Goal: Task Accomplishment & Management: Manage account settings

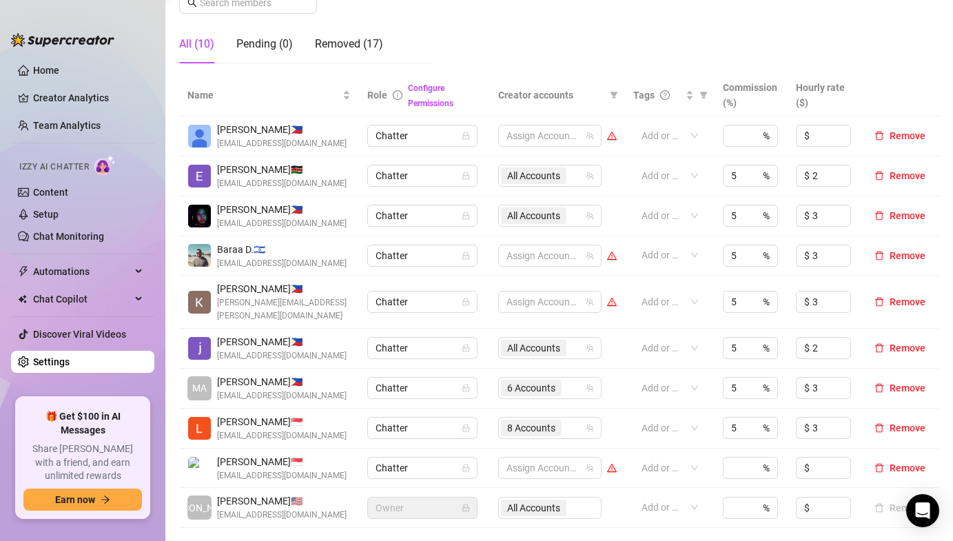
scroll to position [253, 0]
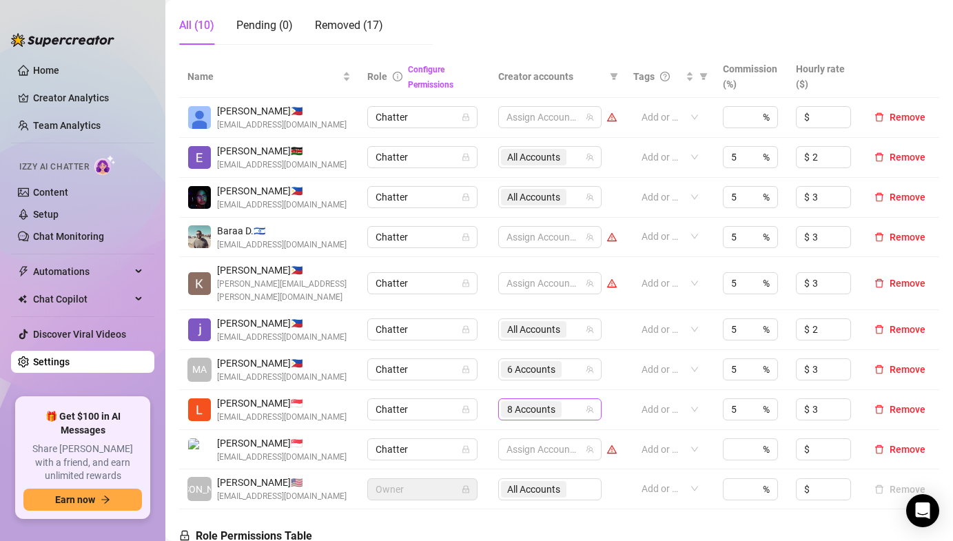
click at [522, 402] on span "8 Accounts" at bounding box center [531, 409] width 48 height 15
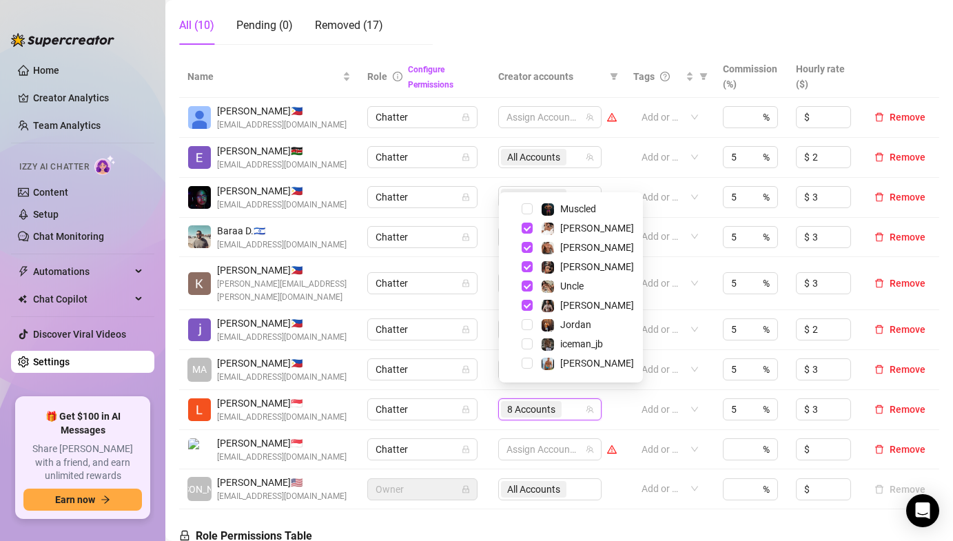
scroll to position [31, 0]
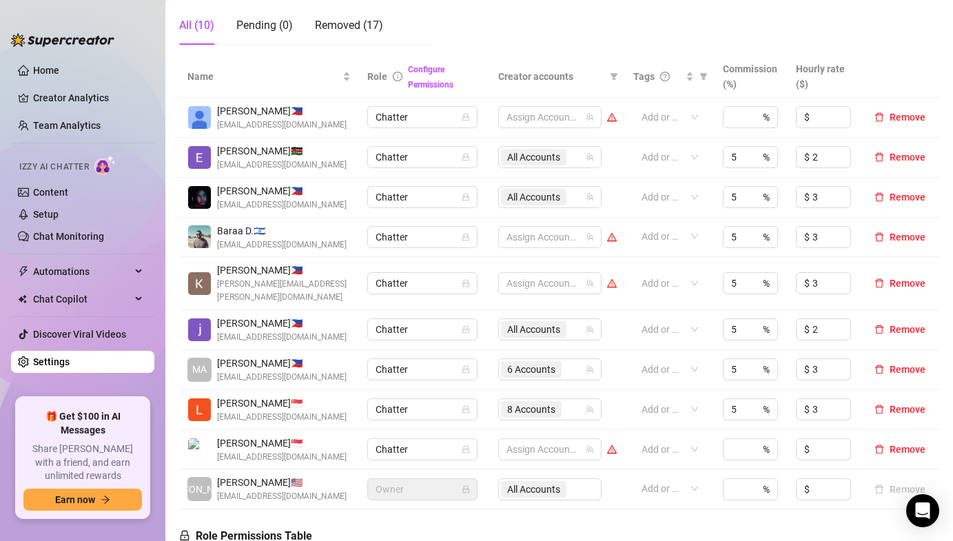
click at [341, 254] on td "Baraa D. 🇮🇱 [EMAIL_ADDRESS][DOMAIN_NAME]" at bounding box center [269, 238] width 180 height 40
click at [47, 76] on link "Home" at bounding box center [46, 70] width 26 height 11
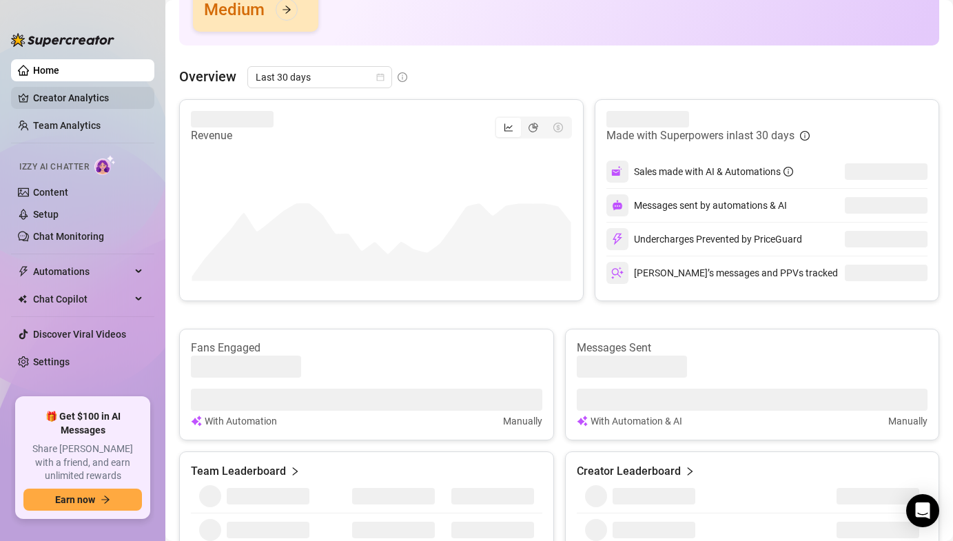
click at [50, 92] on link "Creator Analytics" at bounding box center [88, 98] width 110 height 22
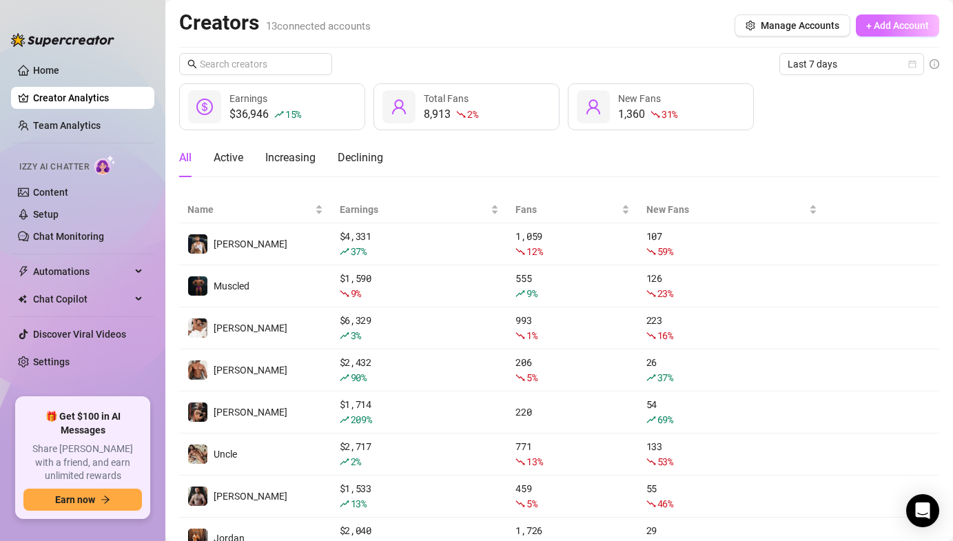
click at [892, 24] on span "+ Add Account" at bounding box center [897, 25] width 63 height 11
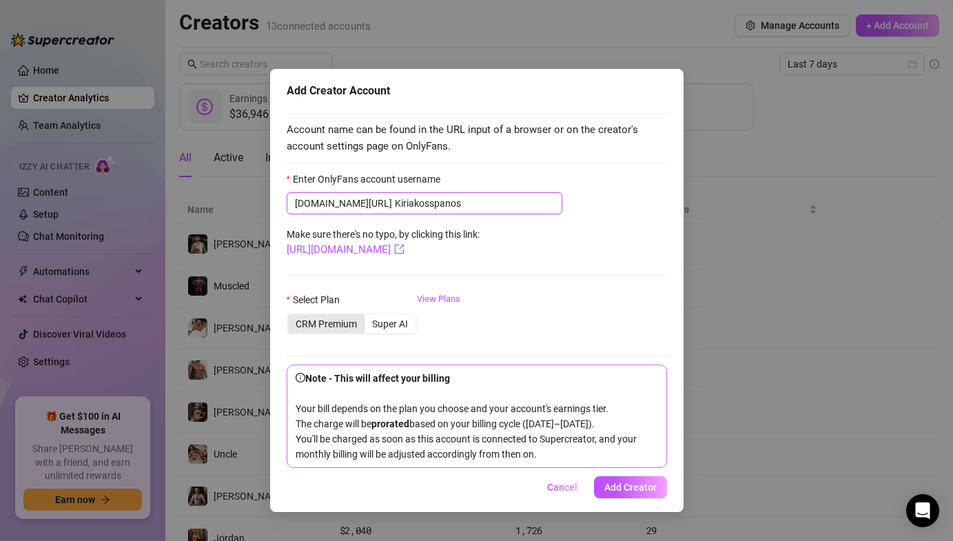
type input "Kiriakosspanos"
click at [336, 320] on div "CRM Premium" at bounding box center [326, 323] width 76 height 19
click at [292, 316] on input "CRM Premium" at bounding box center [292, 316] width 0 height 0
click at [626, 493] on span "Add Creator" at bounding box center [630, 487] width 52 height 11
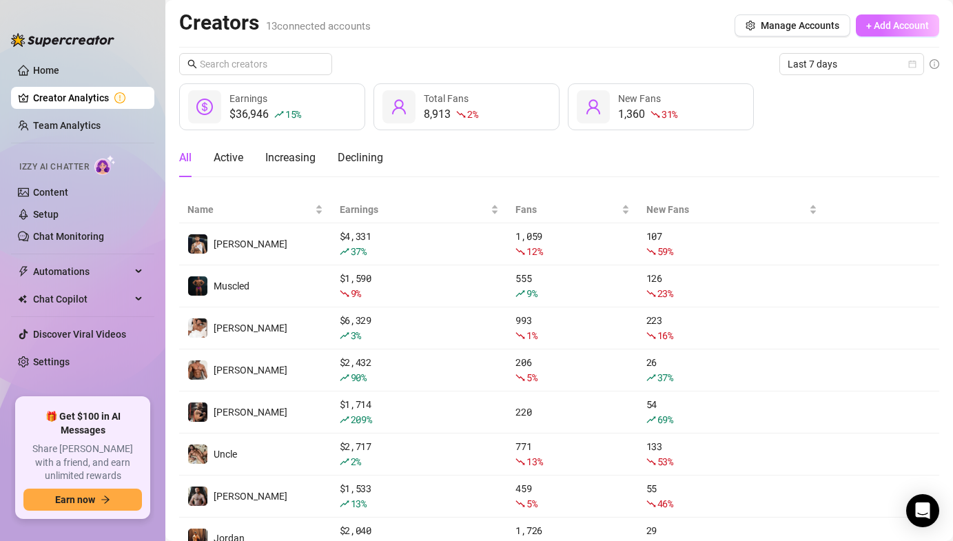
click at [884, 28] on span "+ Add Account" at bounding box center [897, 25] width 63 height 11
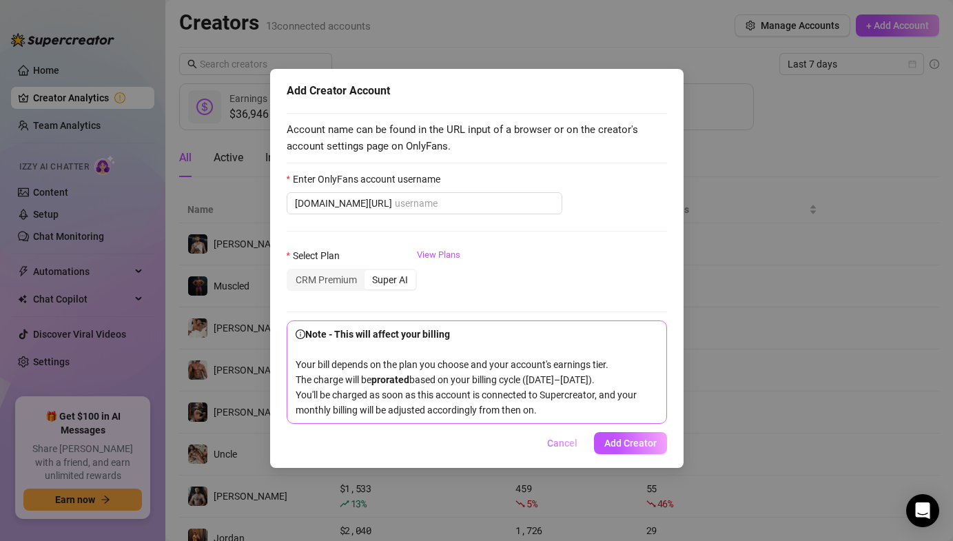
click at [558, 449] on span "Cancel" at bounding box center [562, 443] width 30 height 11
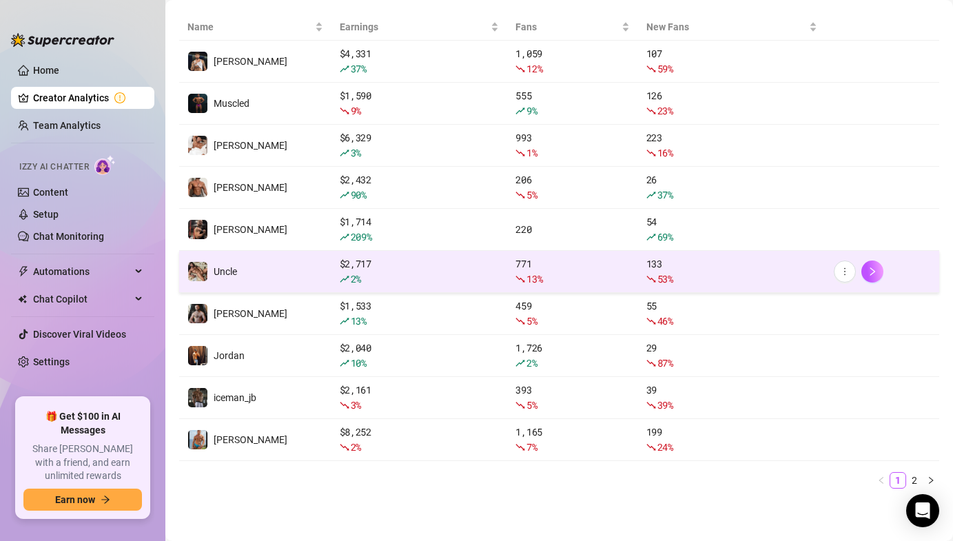
scroll to position [175, 0]
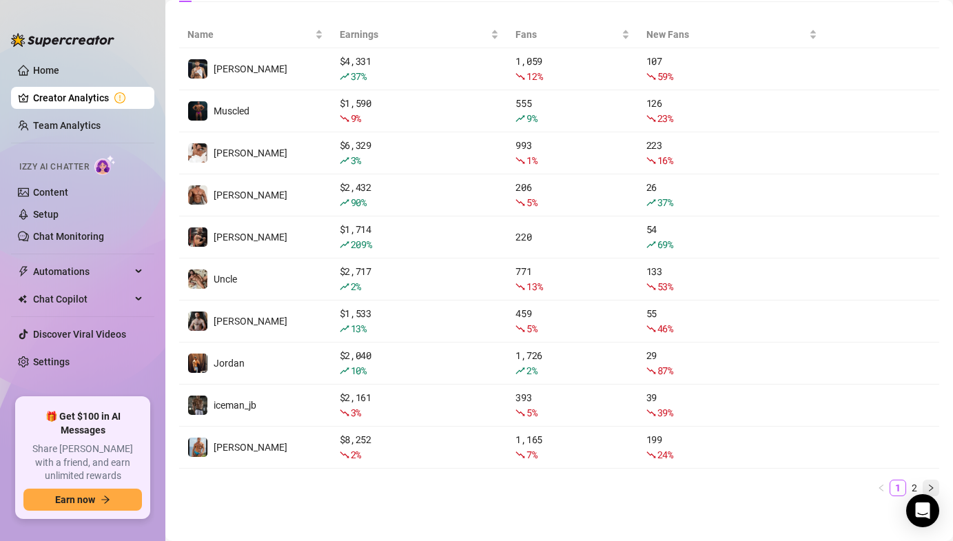
click at [926, 486] on button "button" at bounding box center [931, 488] width 17 height 17
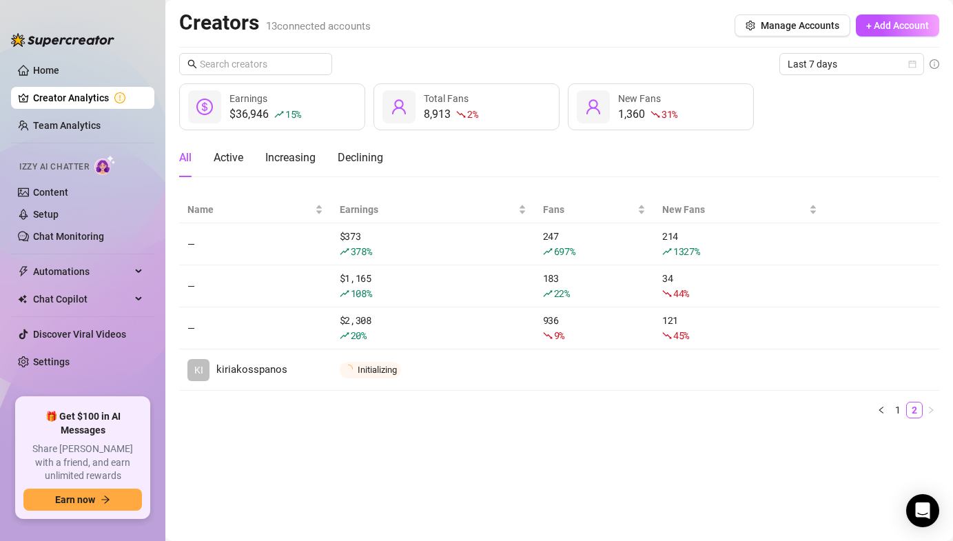
scroll to position [0, 0]
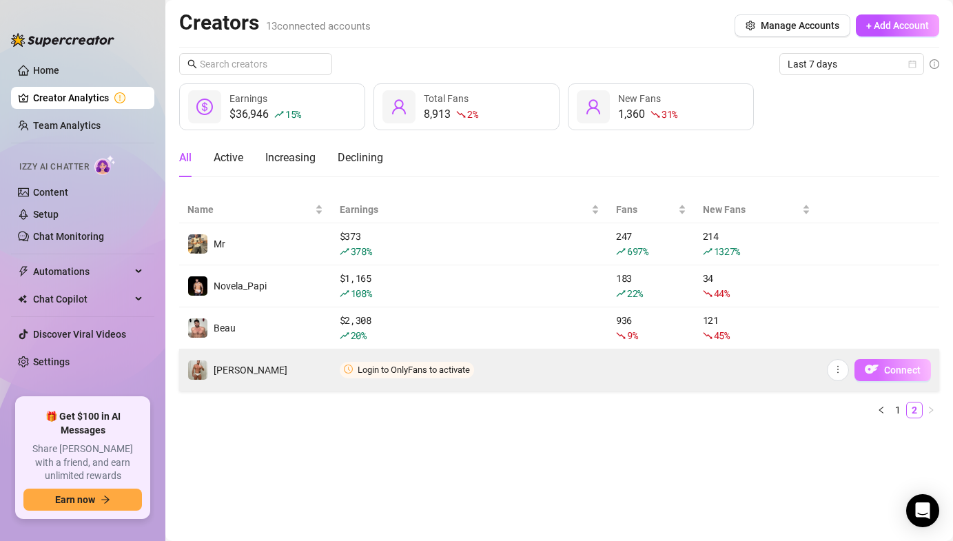
click at [873, 367] on img "button" at bounding box center [872, 370] width 14 height 14
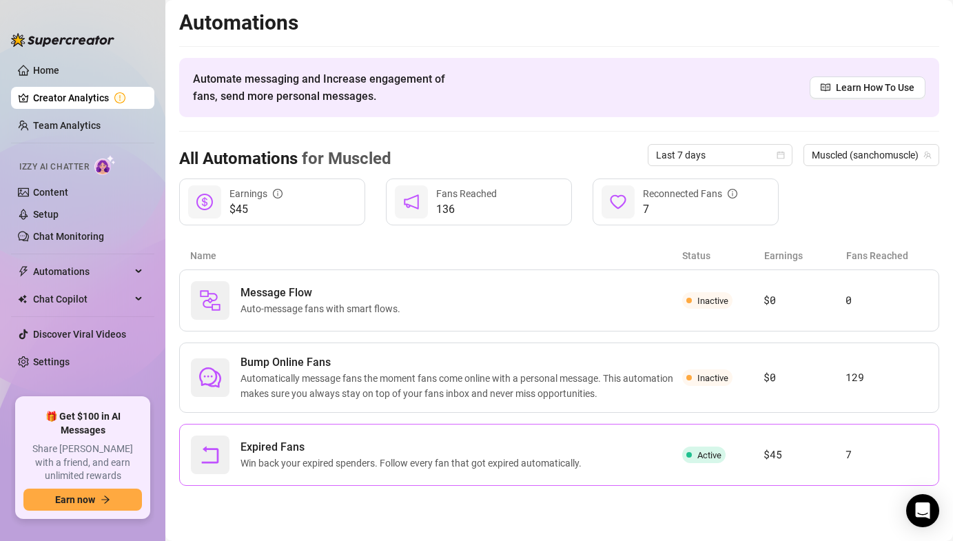
click at [628, 442] on div "Expired Fans Win back your expired spenders. Follow every fan that got expired …" at bounding box center [436, 455] width 491 height 39
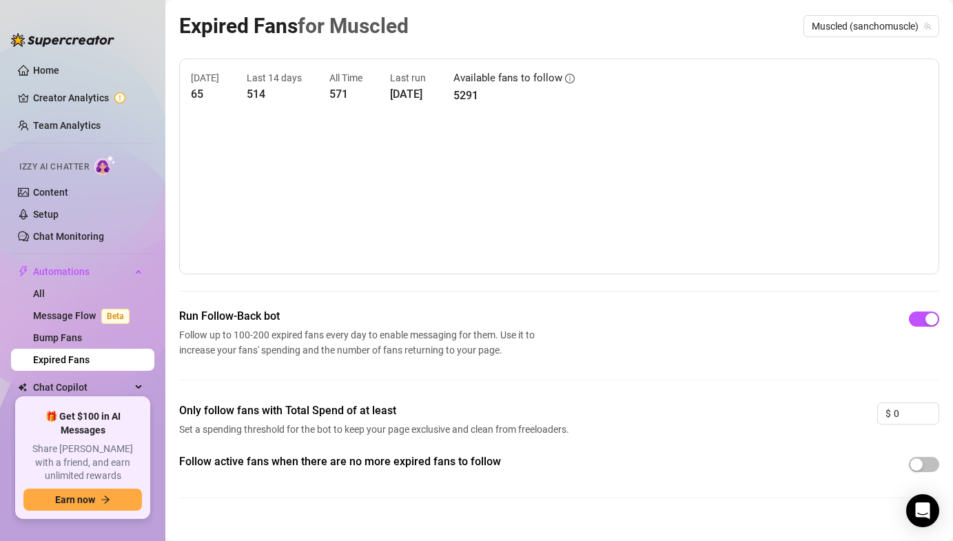
scroll to position [17, 0]
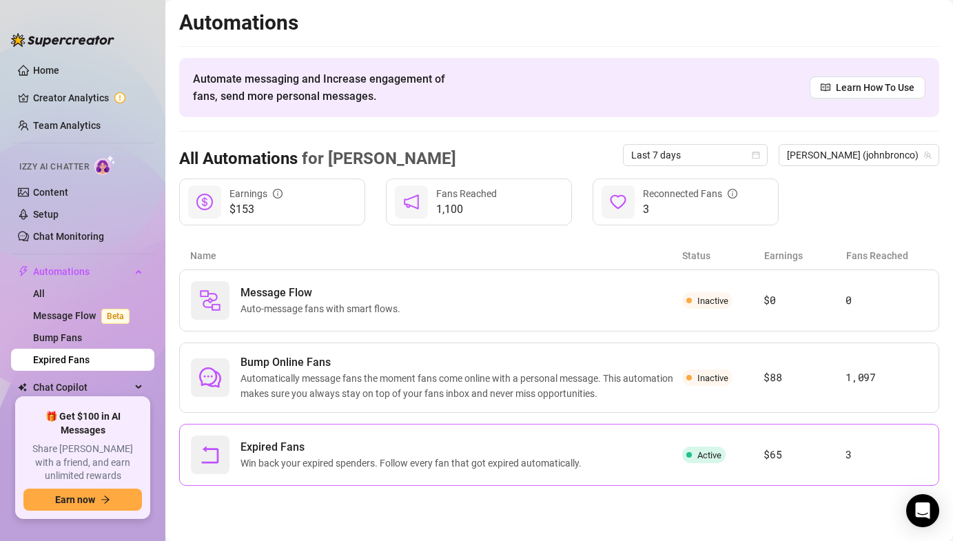
click at [507, 440] on span "Expired Fans" at bounding box center [414, 447] width 347 height 17
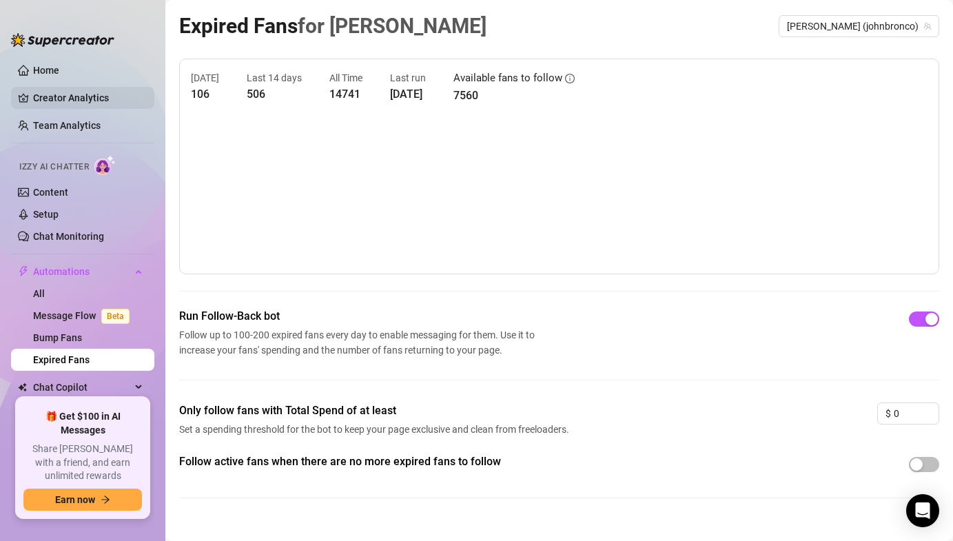
click at [96, 97] on link "Creator Analytics" at bounding box center [88, 98] width 110 height 22
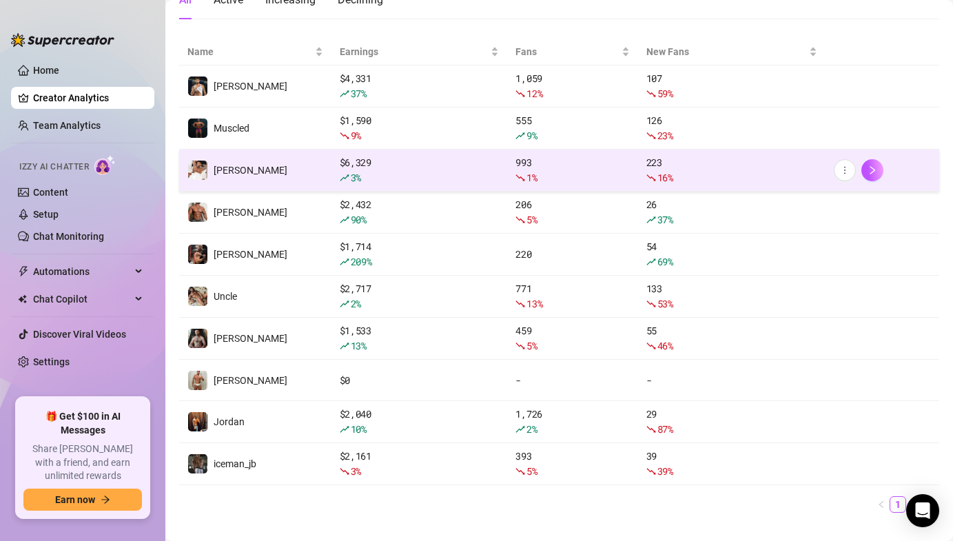
scroll to position [182, 0]
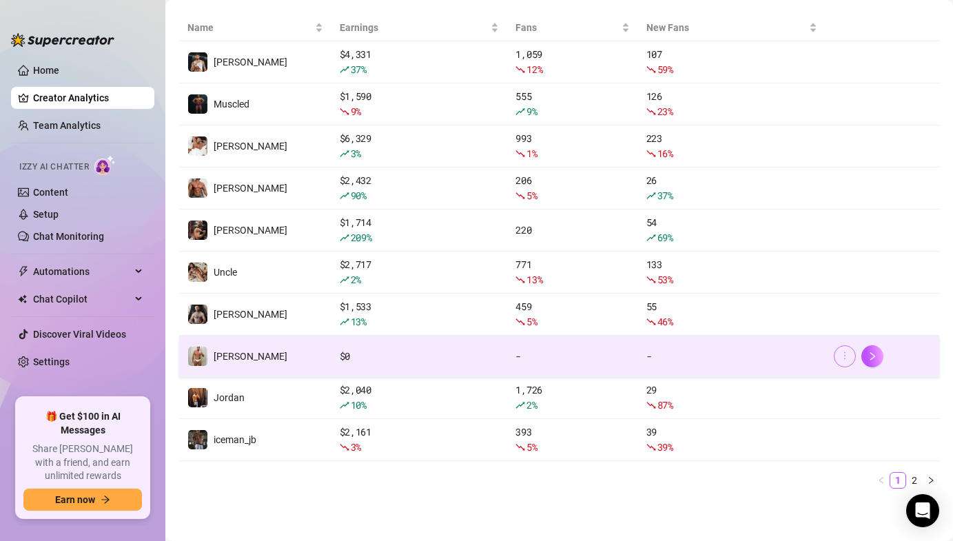
click at [838, 357] on button "button" at bounding box center [845, 356] width 22 height 22
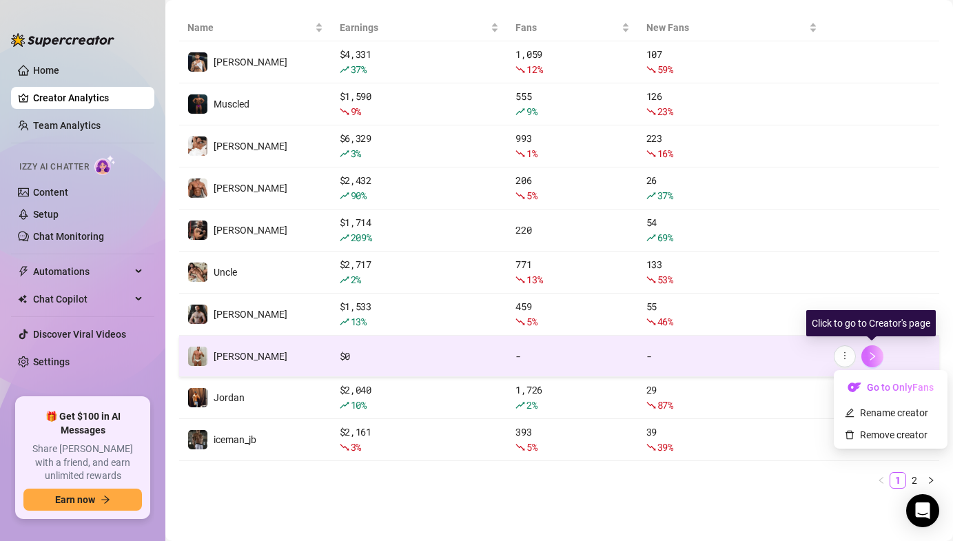
click at [870, 356] on icon "right" at bounding box center [873, 356] width 10 height 10
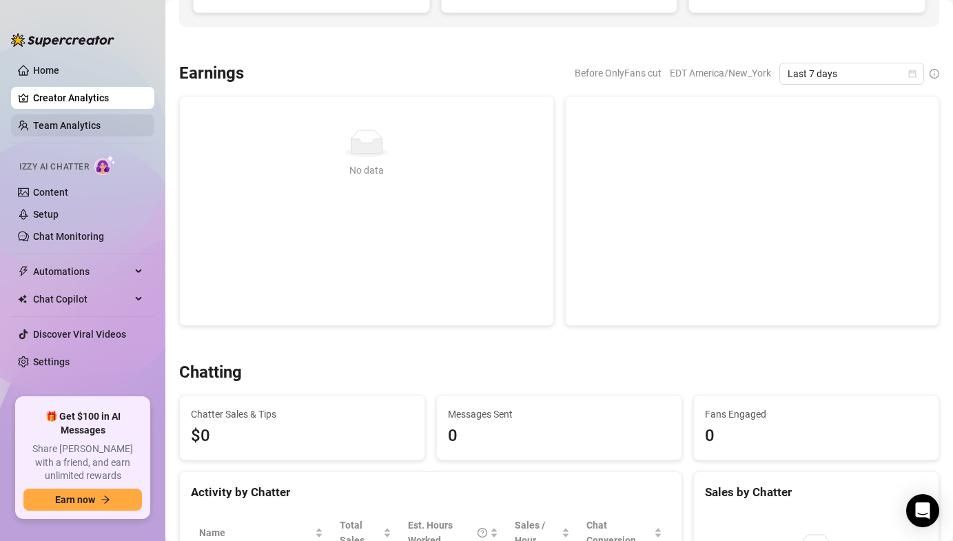
click at [61, 120] on link "Team Analytics" at bounding box center [67, 125] width 68 height 11
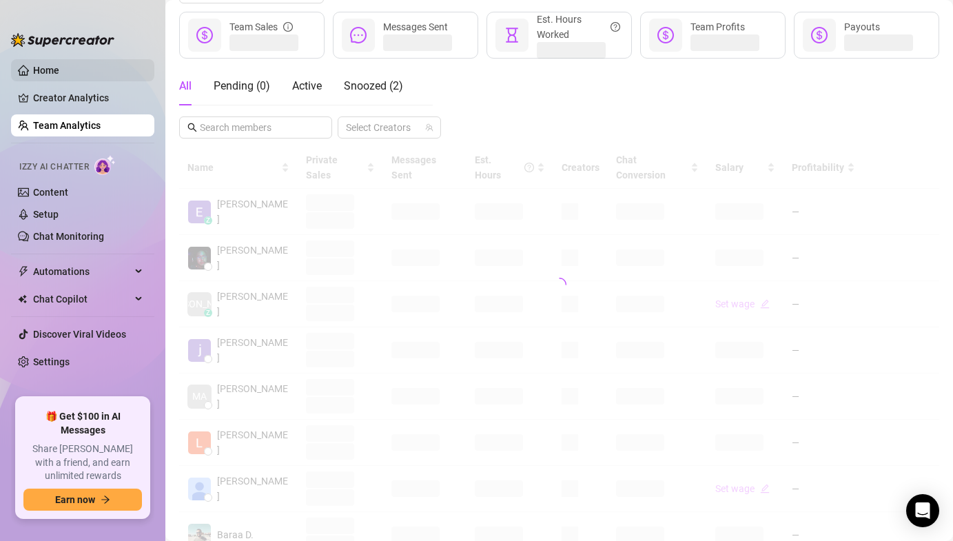
click at [33, 70] on link "Home" at bounding box center [46, 70] width 26 height 11
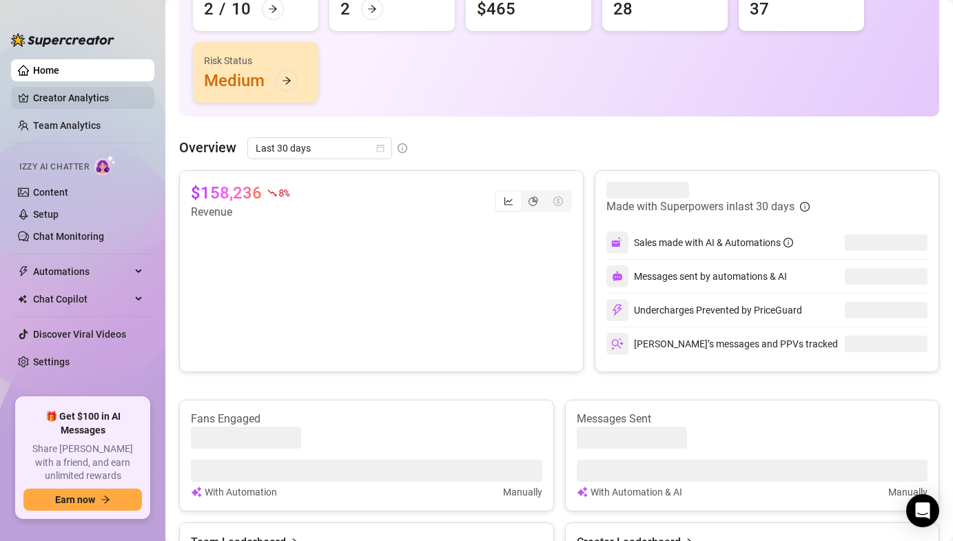
click at [33, 90] on link "Creator Analytics" at bounding box center [88, 98] width 110 height 22
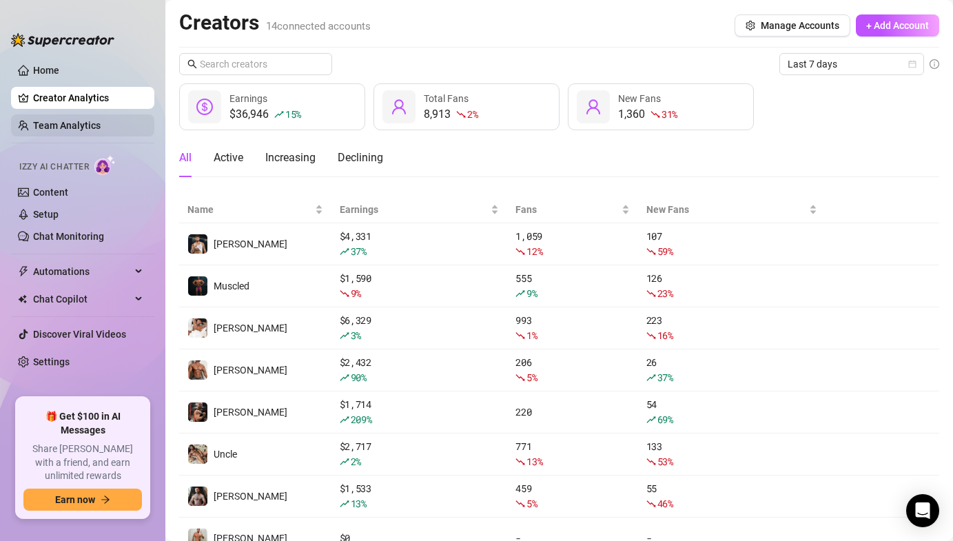
click at [39, 130] on link "Team Analytics" at bounding box center [67, 125] width 68 height 11
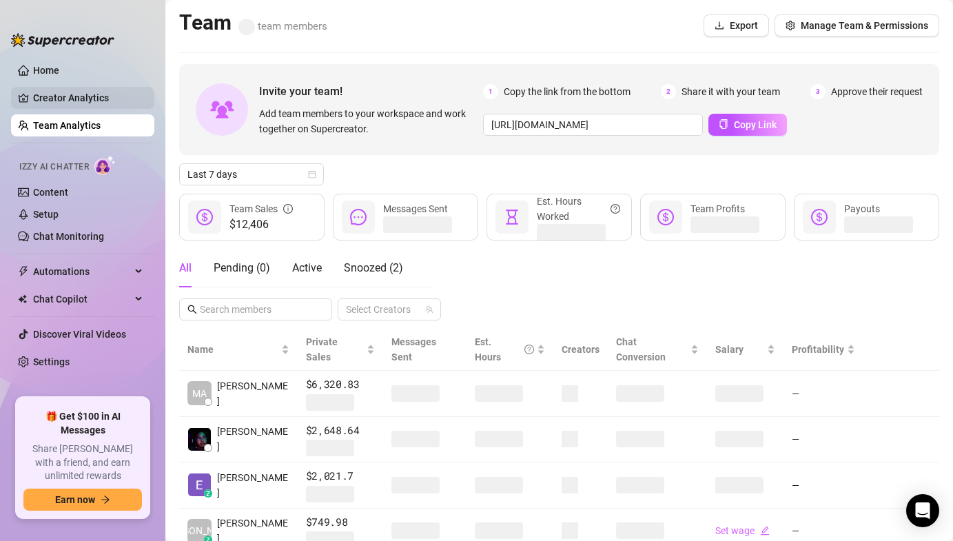
click at [75, 105] on link "Creator Analytics" at bounding box center [88, 98] width 110 height 22
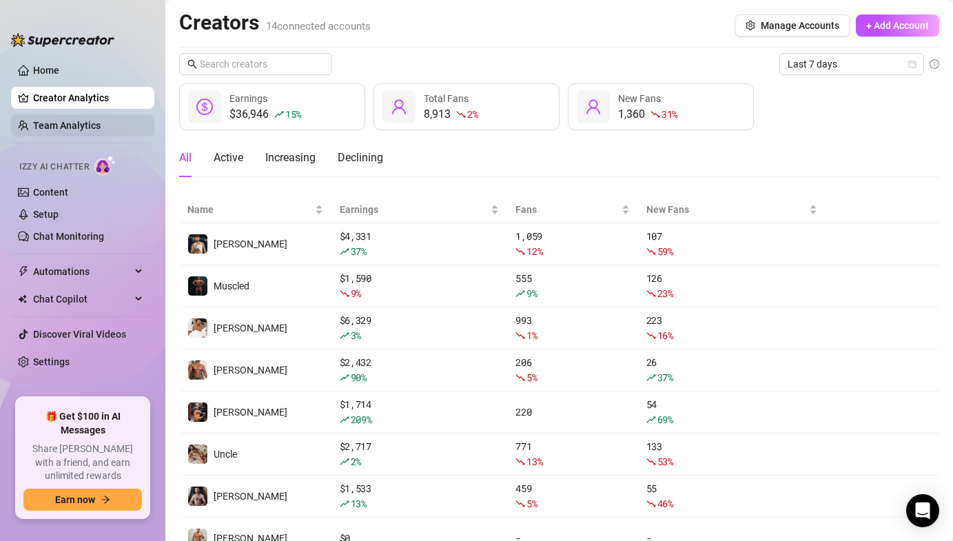
click at [80, 121] on link "Team Analytics" at bounding box center [67, 125] width 68 height 11
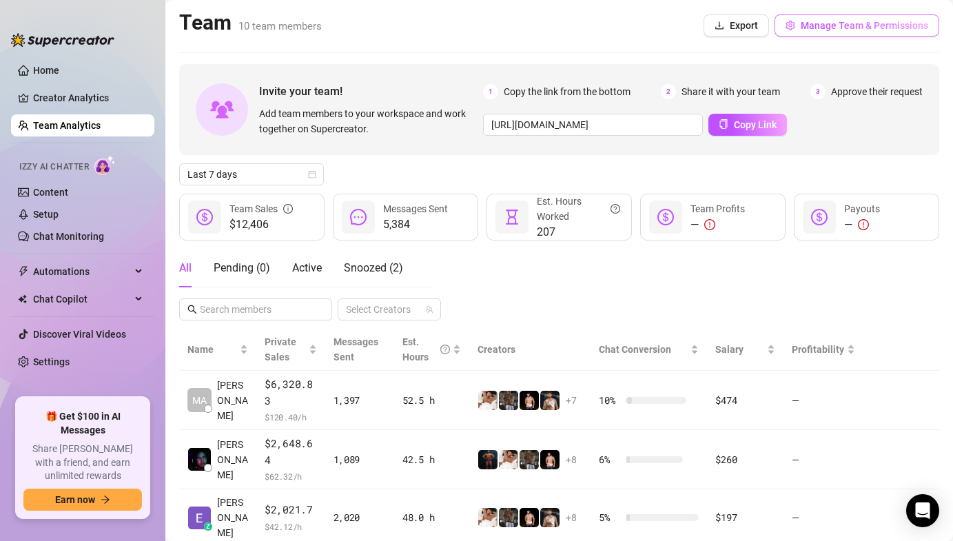
click at [808, 25] on span "Manage Team & Permissions" at bounding box center [864, 25] width 127 height 11
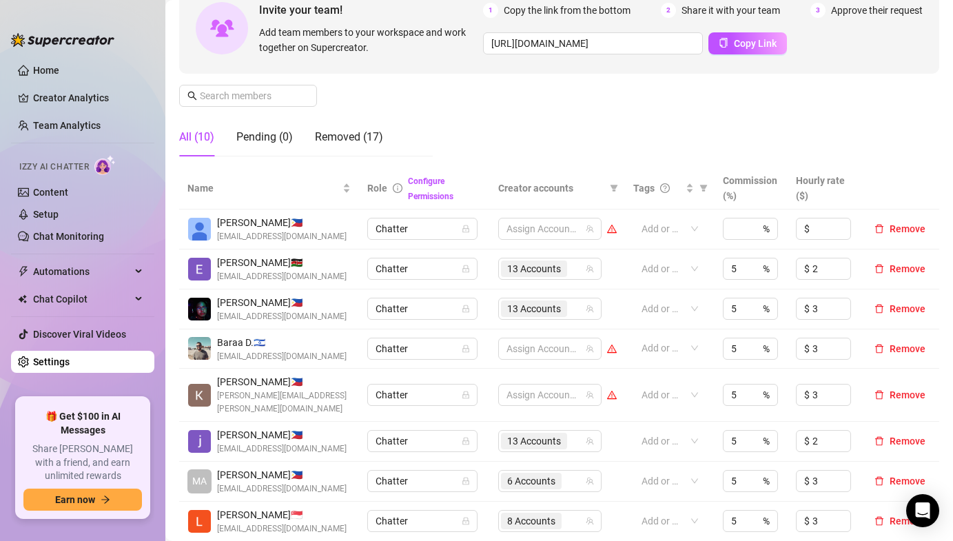
scroll to position [165, 0]
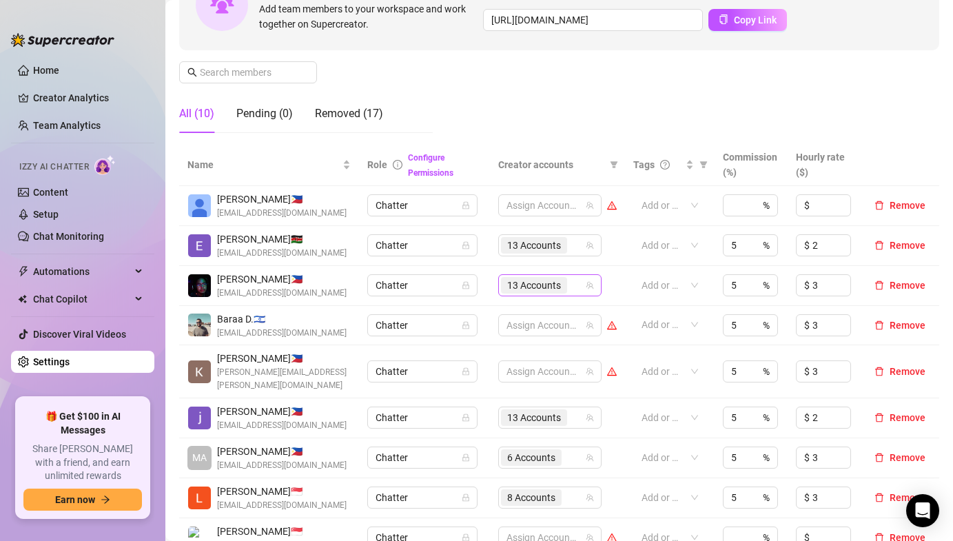
click at [533, 287] on span "13 Accounts" at bounding box center [534, 285] width 54 height 15
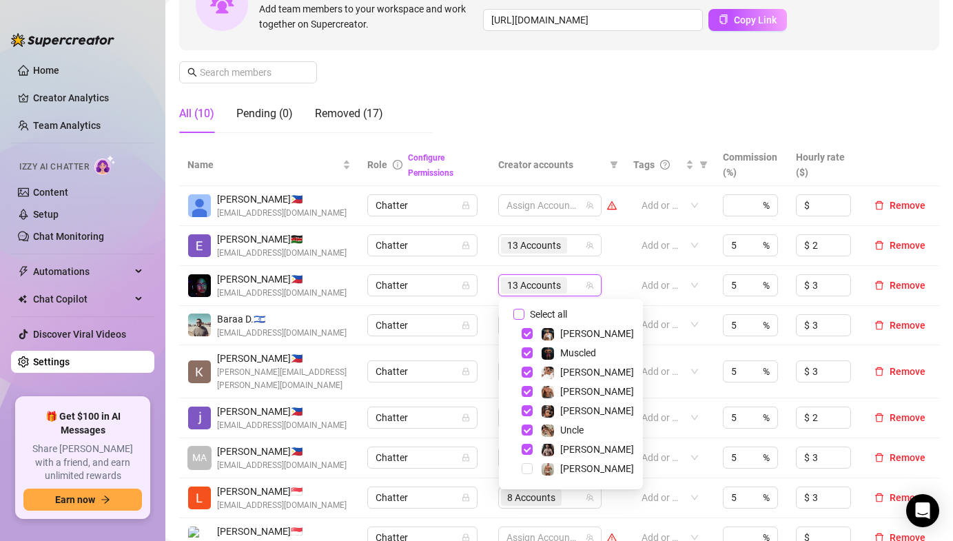
click at [521, 314] on input "Select all" at bounding box center [518, 314] width 11 height 11
checkbox input "true"
click at [485, 247] on td "Chatter" at bounding box center [424, 246] width 130 height 40
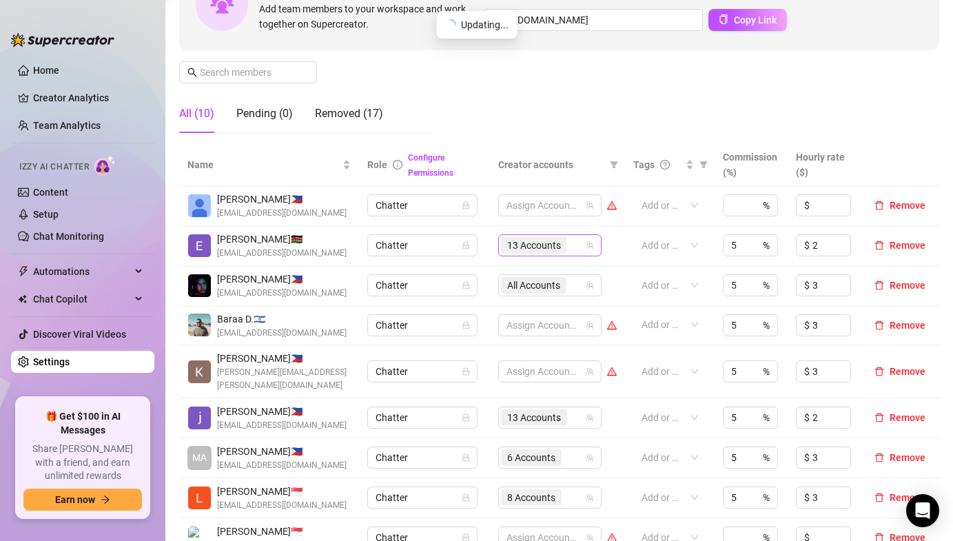
click at [520, 241] on span "13 Accounts" at bounding box center [534, 245] width 54 height 15
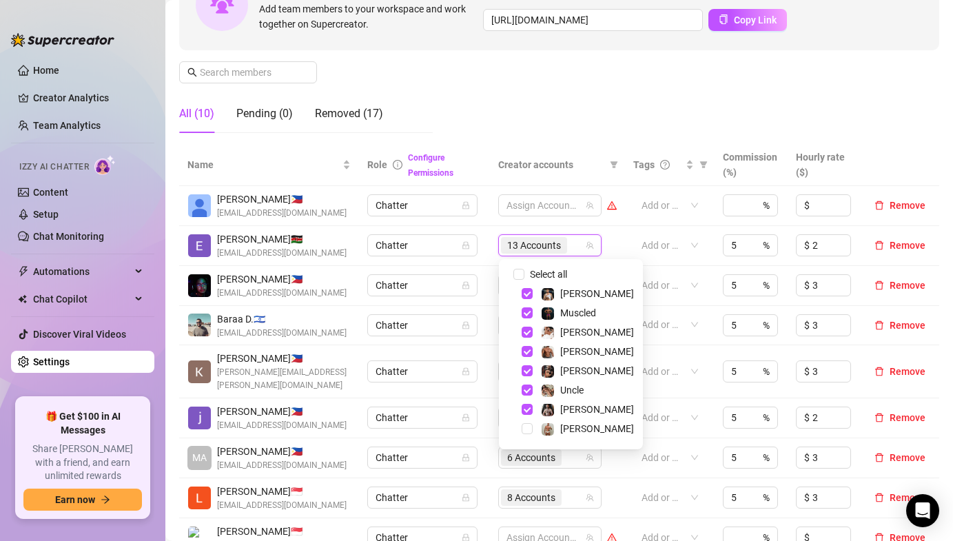
click at [489, 238] on td "Chatter" at bounding box center [424, 246] width 130 height 40
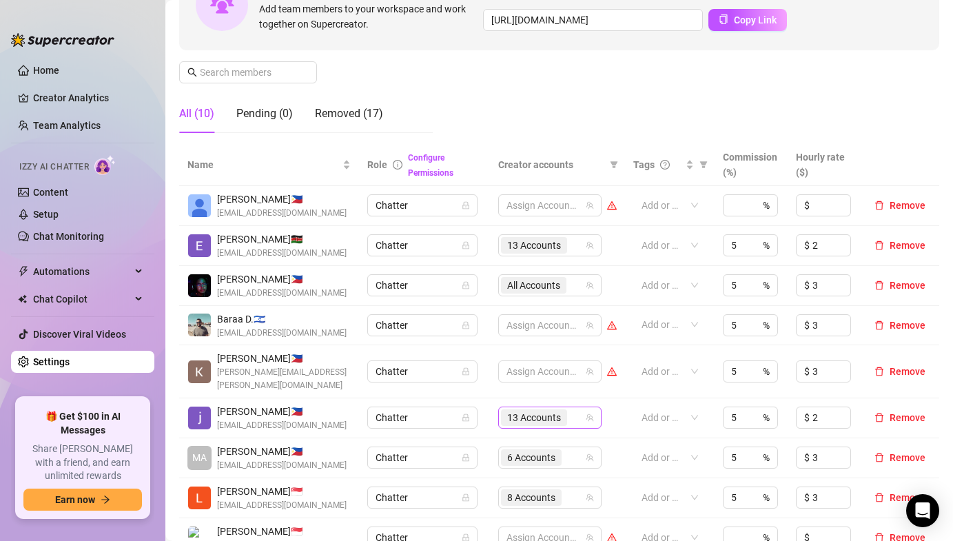
click at [518, 410] on span "13 Accounts" at bounding box center [534, 417] width 54 height 15
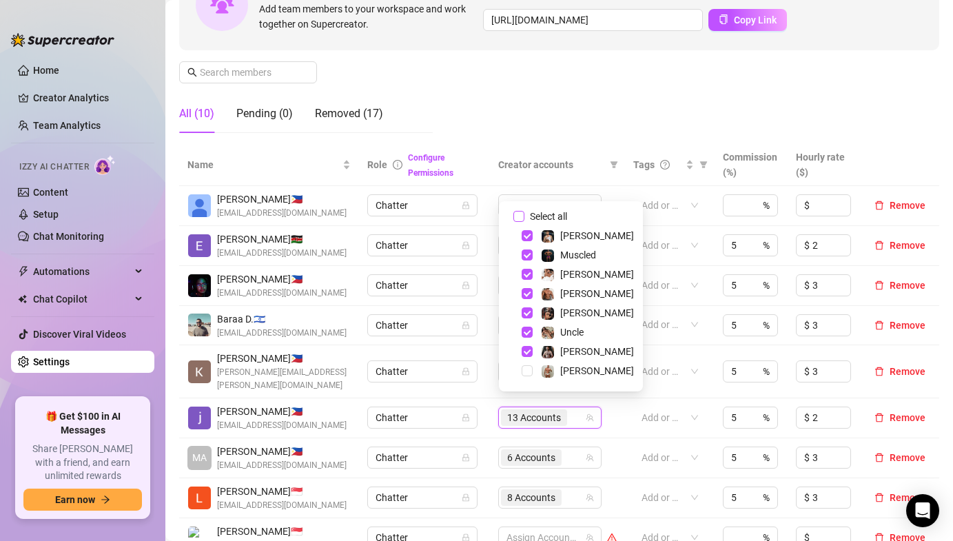
click at [524, 218] on span "Select all" at bounding box center [548, 216] width 48 height 15
click at [524, 218] on input "Select all" at bounding box center [518, 216] width 11 height 11
checkbox input "true"
click at [484, 363] on td "Chatter" at bounding box center [424, 371] width 130 height 53
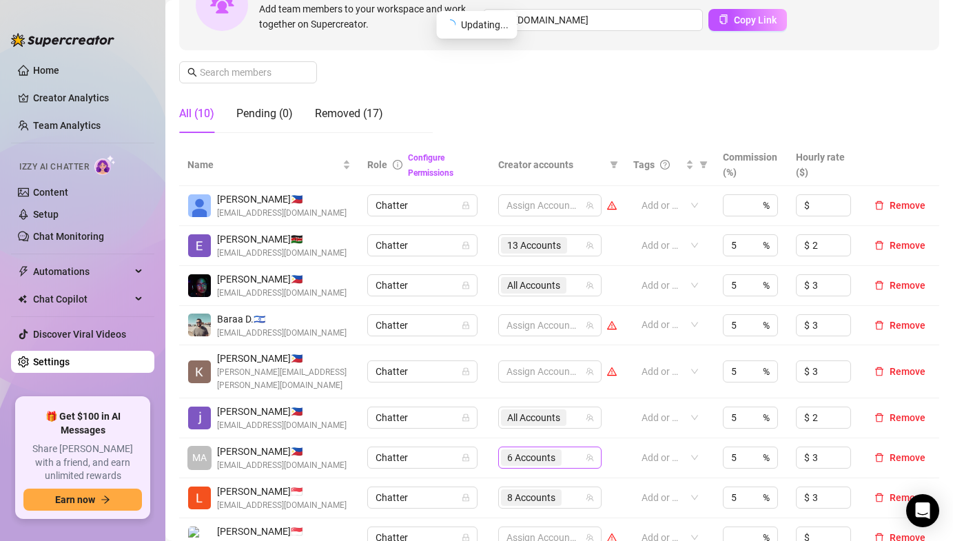
click at [524, 450] on span "6 Accounts" at bounding box center [531, 457] width 48 height 15
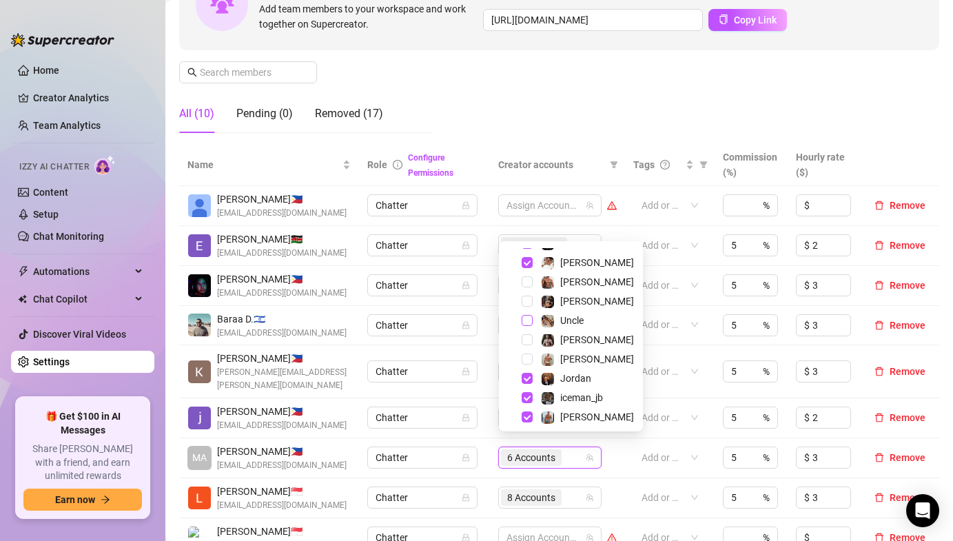
scroll to position [55, 0]
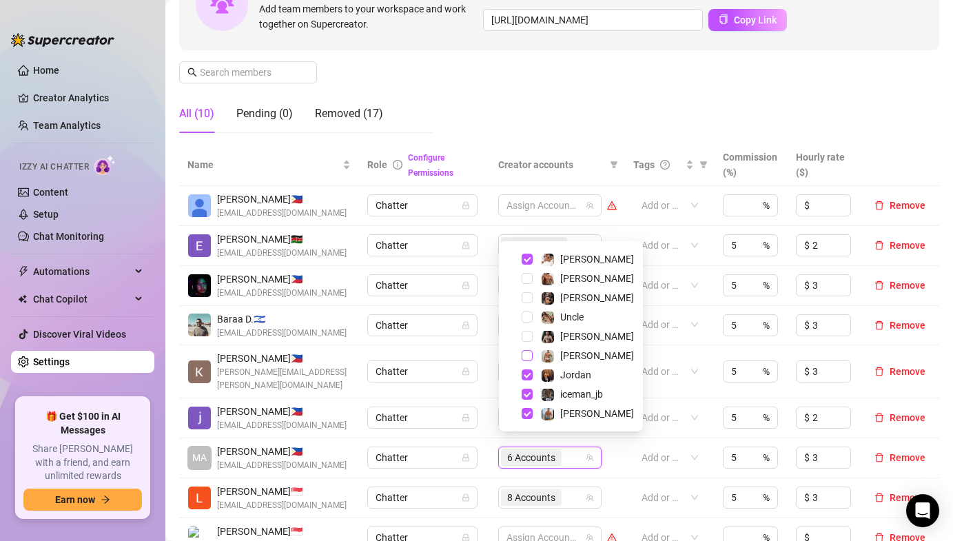
click at [527, 356] on span "Select tree node" at bounding box center [527, 355] width 11 height 11
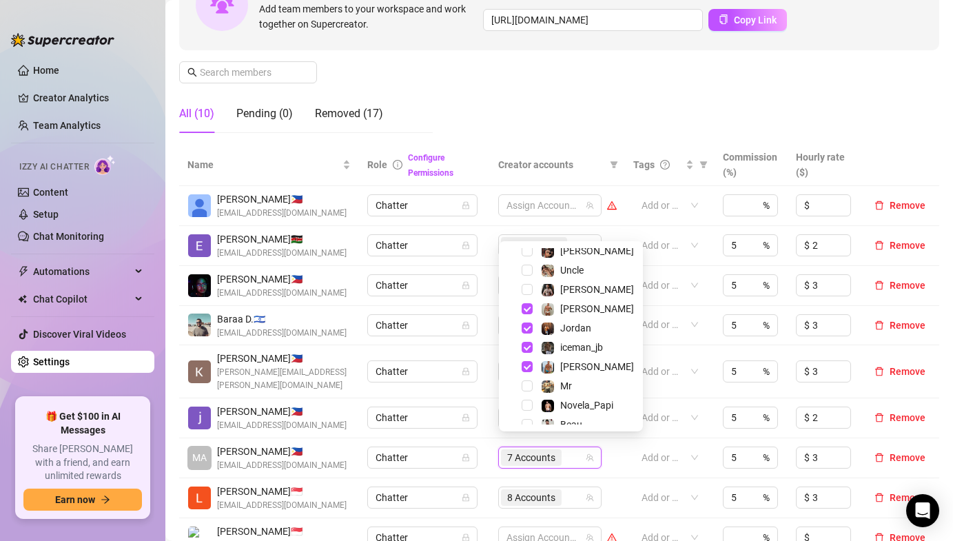
scroll to position [113, 0]
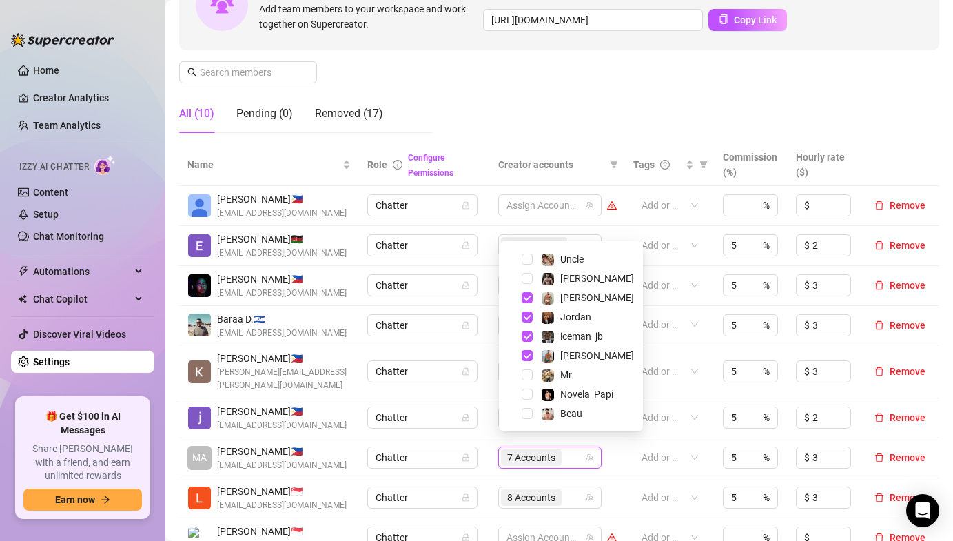
click at [467, 383] on td "Chatter" at bounding box center [424, 371] width 130 height 53
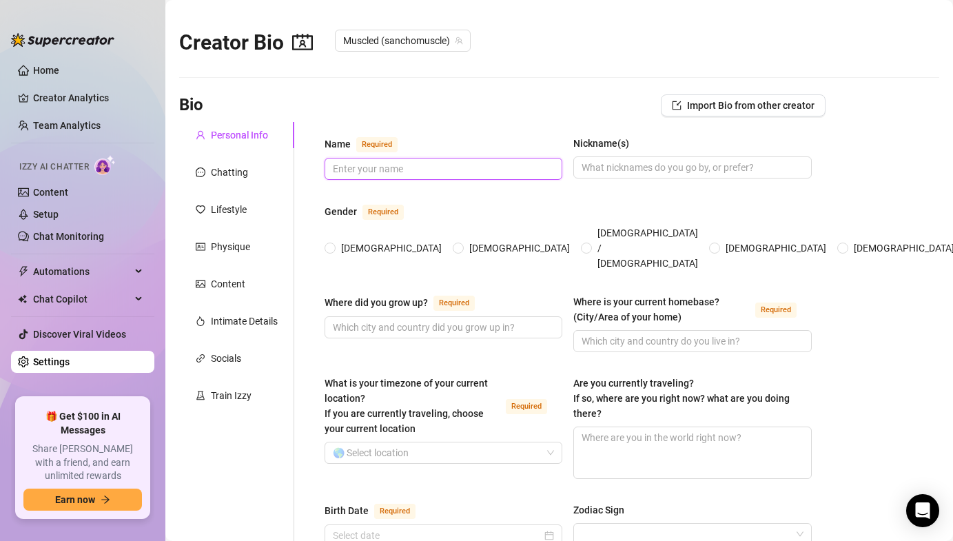
click at [380, 171] on input "Name Required" at bounding box center [442, 168] width 218 height 15
click at [699, 106] on span "Import Bio from other creator" at bounding box center [750, 105] width 127 height 11
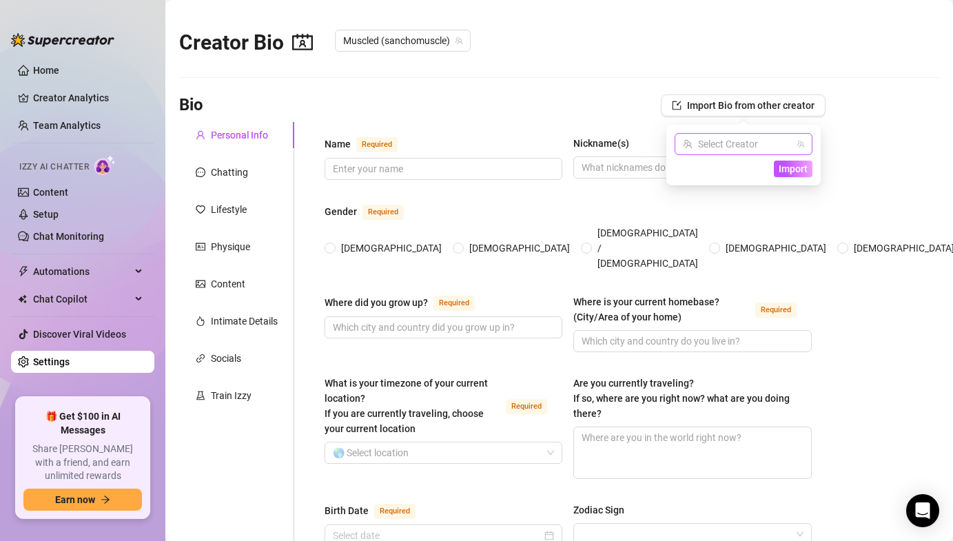
click at [713, 145] on input "search" at bounding box center [737, 144] width 109 height 21
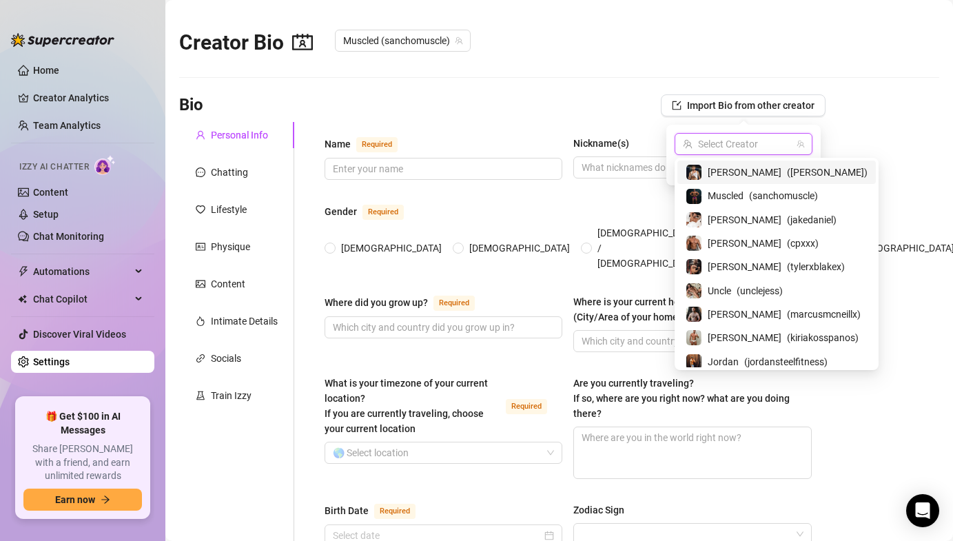
click at [591, 102] on div "Bio Import Bio from other creator" at bounding box center [502, 105] width 646 height 22
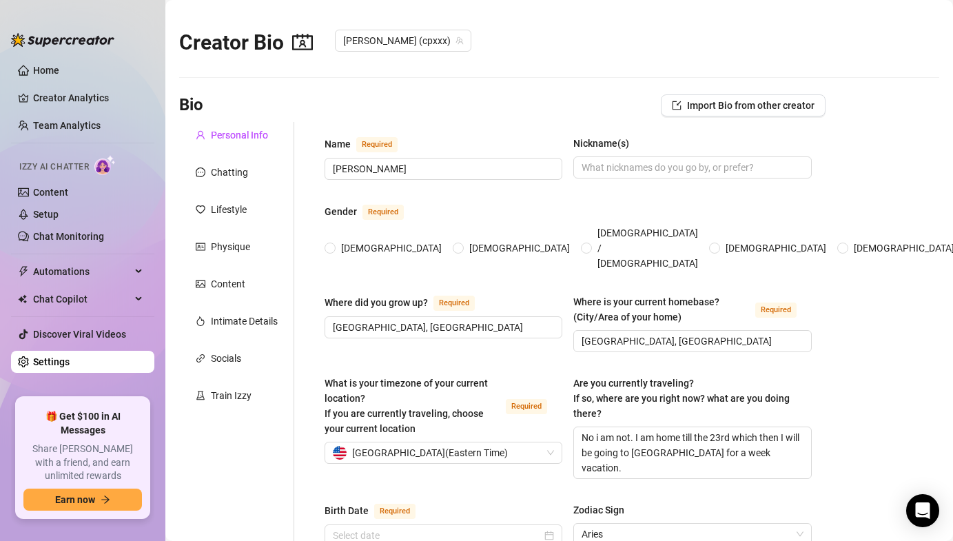
radio input "true"
type input "[DATE]"
drag, startPoint x: 395, startPoint y: 167, endPoint x: 205, endPoint y: 167, distance: 189.5
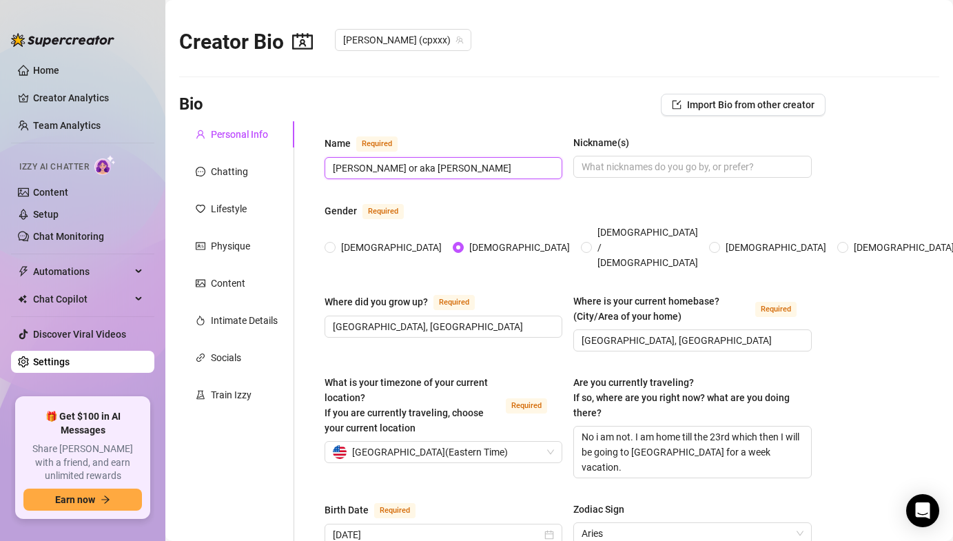
type input "[PERSON_NAME] or aka [PERSON_NAME]"
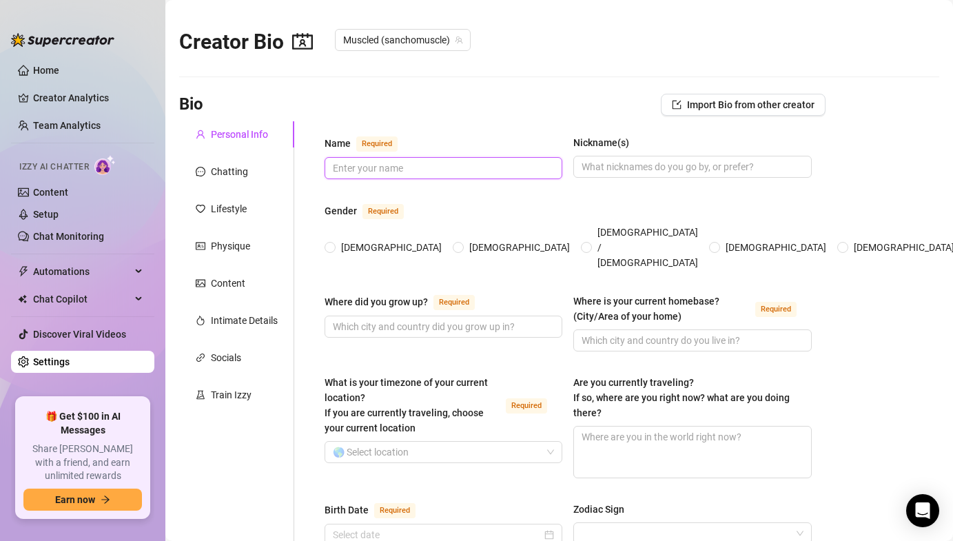
click at [362, 170] on input "Name Required" at bounding box center [442, 168] width 218 height 15
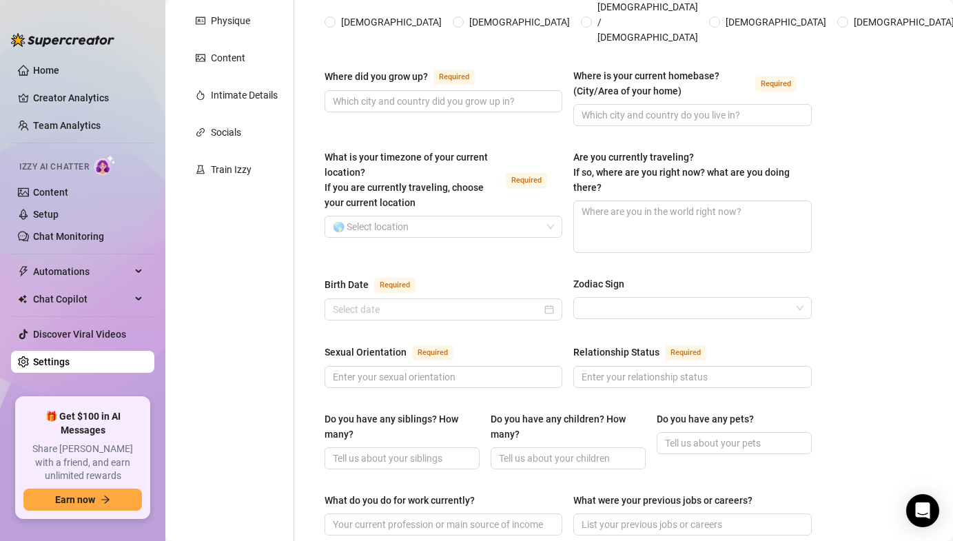
scroll to position [7, 0]
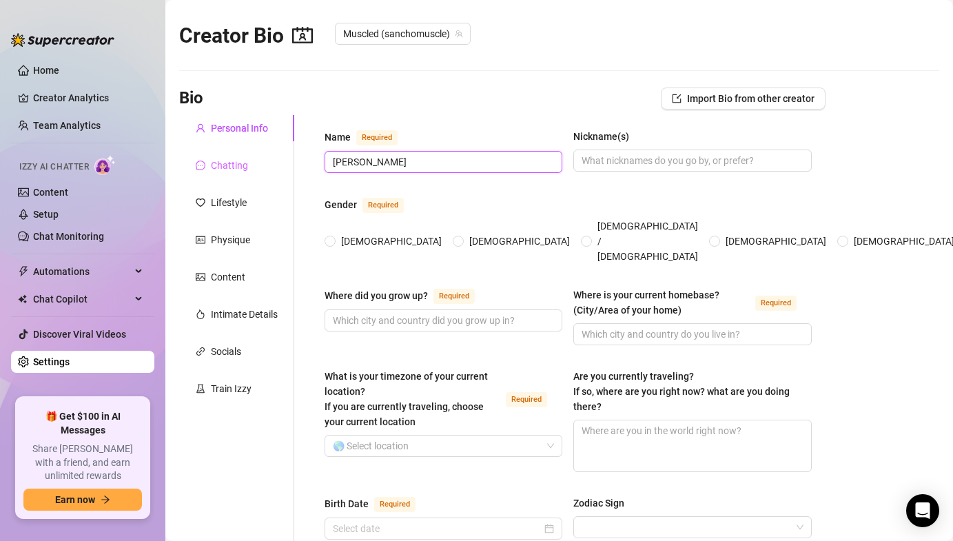
type input "[PERSON_NAME]"
click at [245, 174] on div "Chatting" at bounding box center [236, 165] width 115 height 26
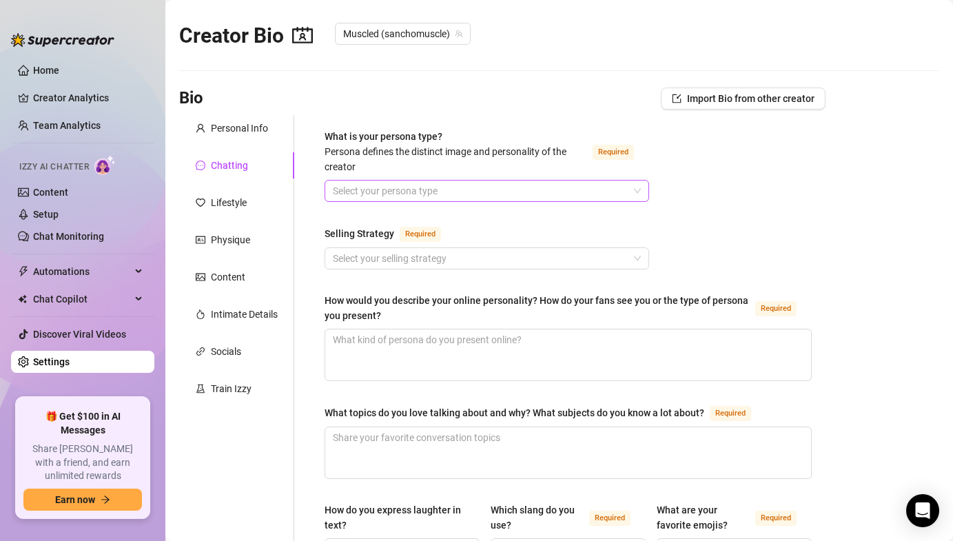
click at [394, 196] on input "What is your persona type? [PERSON_NAME] defines the distinct image and persona…" at bounding box center [481, 191] width 296 height 21
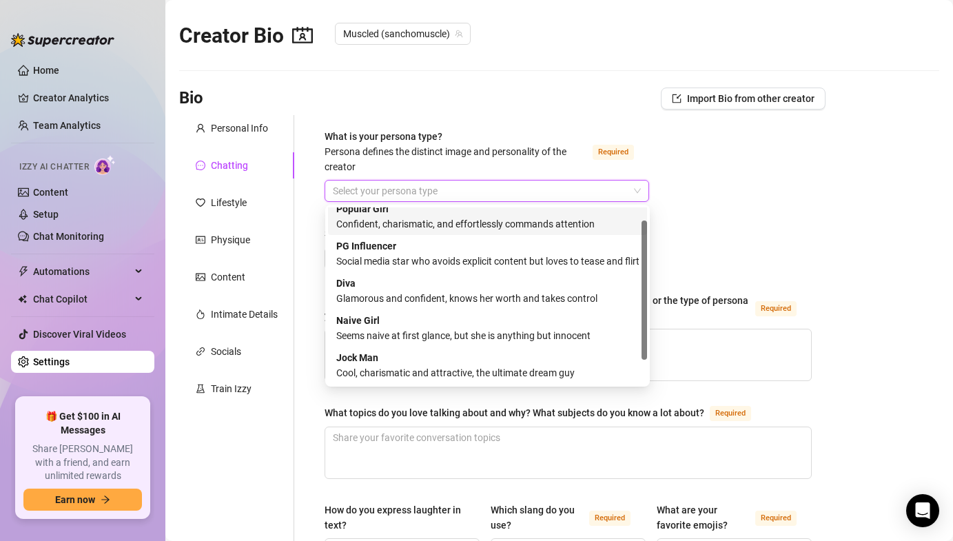
scroll to position [0, 0]
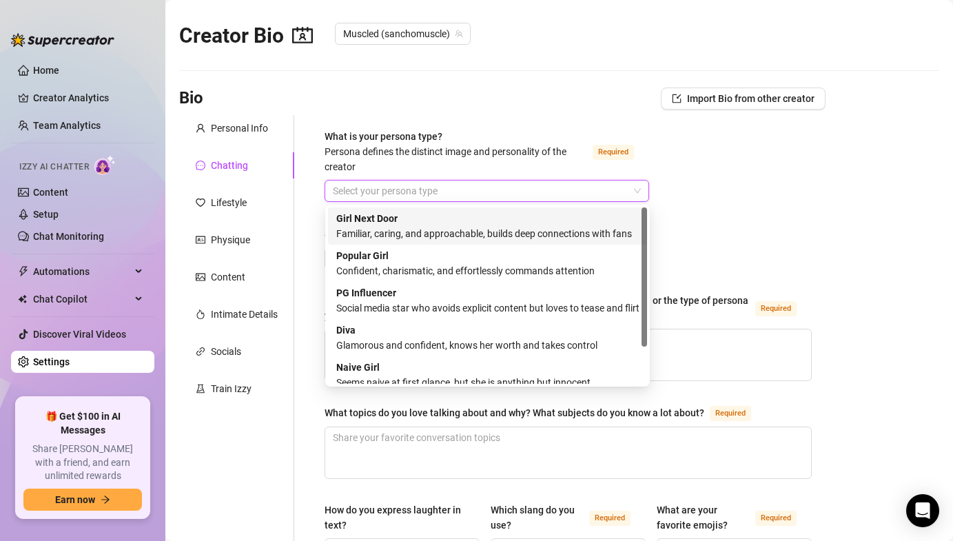
click at [374, 225] on div "Girl Next Door Familiar, caring, and approachable, builds deep connections with…" at bounding box center [487, 226] width 303 height 30
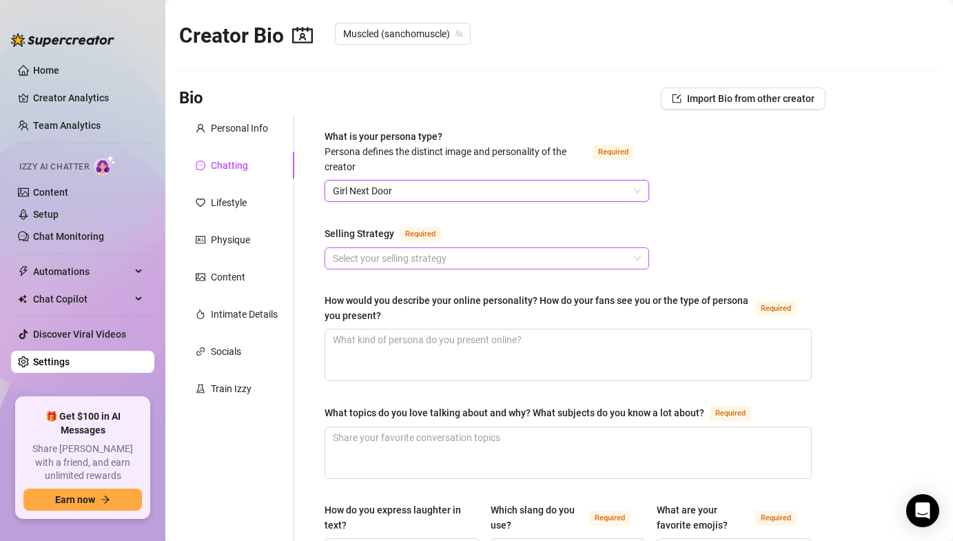
click at [342, 259] on input "Selling Strategy Required" at bounding box center [481, 258] width 296 height 21
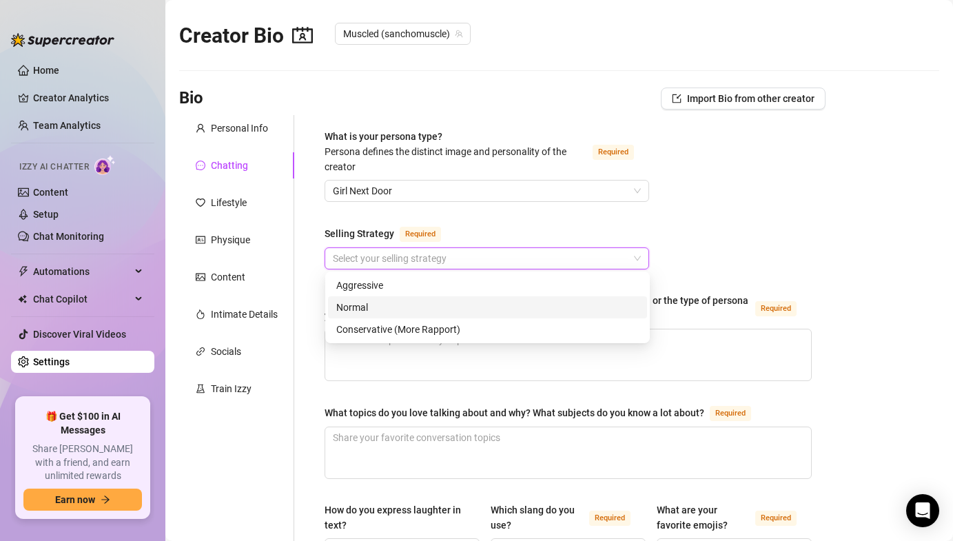
click at [360, 314] on div "Normal" at bounding box center [487, 307] width 303 height 15
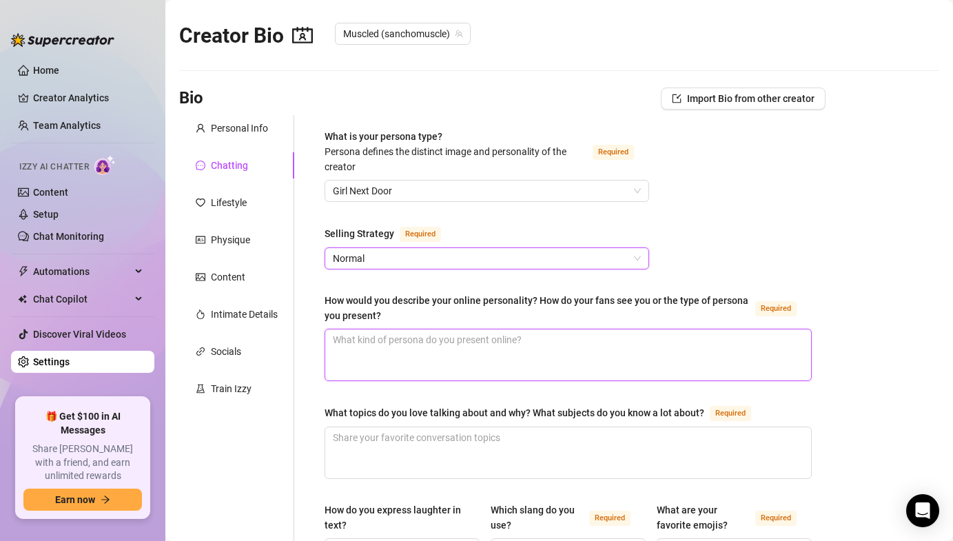
click at [367, 345] on textarea "How would you describe your online personality? How do your fans see you or the…" at bounding box center [568, 354] width 486 height 51
type textarea "D"
type textarea "Do"
type textarea "Do n"
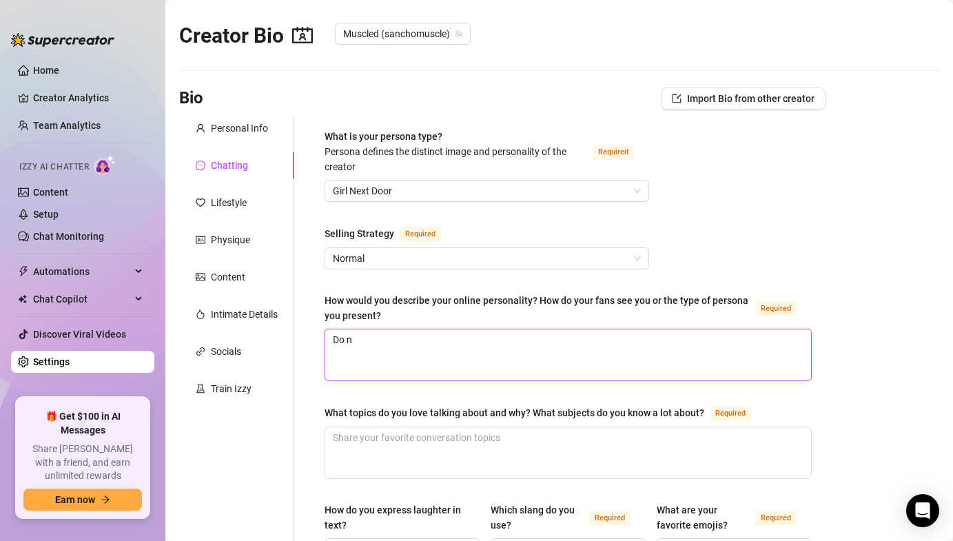
type textarea "Do no"
type textarea "Do not"
type textarea "Do not u"
type textarea "Do not us"
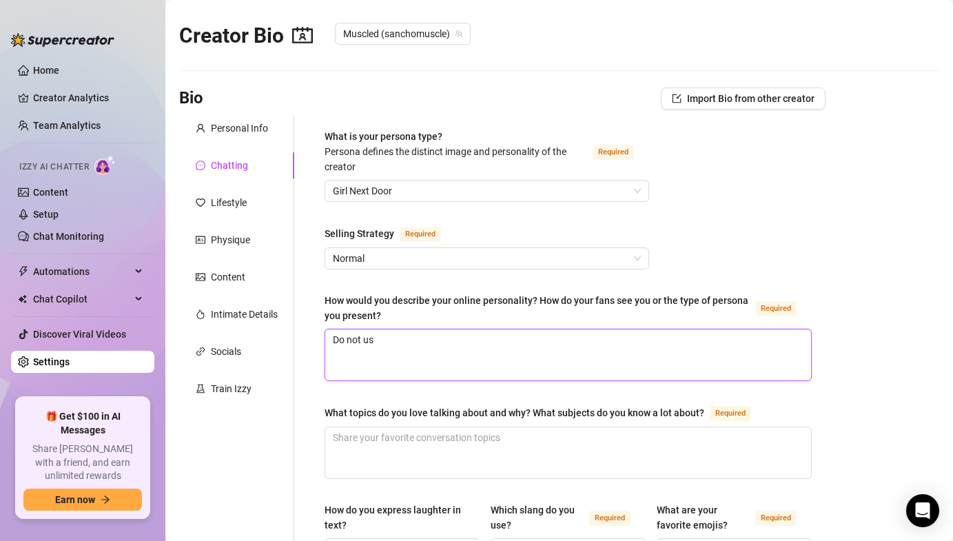
type textarea "Do not use"
type textarea "Do not use b"
type textarea "Do not use bab"
type textarea "Do not use ba"
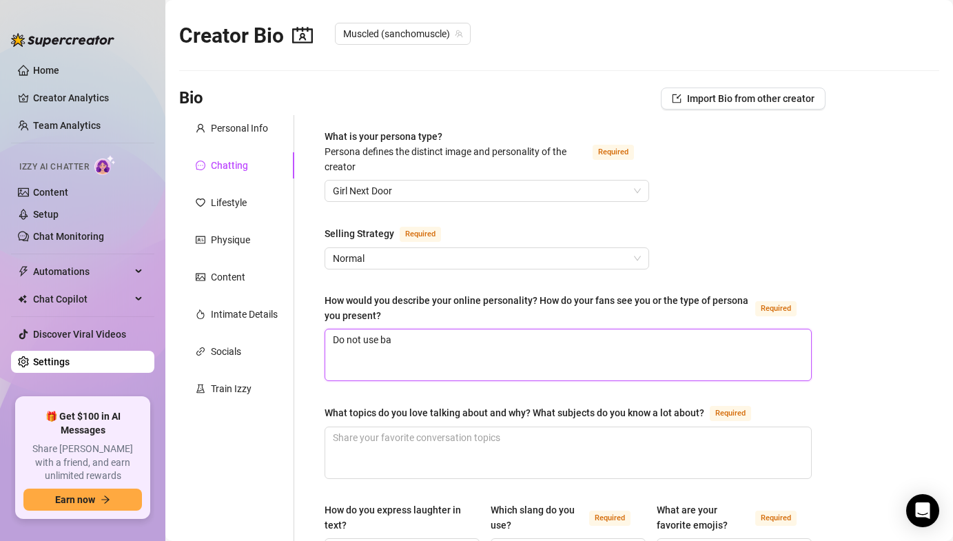
type textarea "Do not use b"
type textarea "Do not use"
type textarea "Do not use B"
type textarea "Do not use Ba"
type textarea "Do not use B"
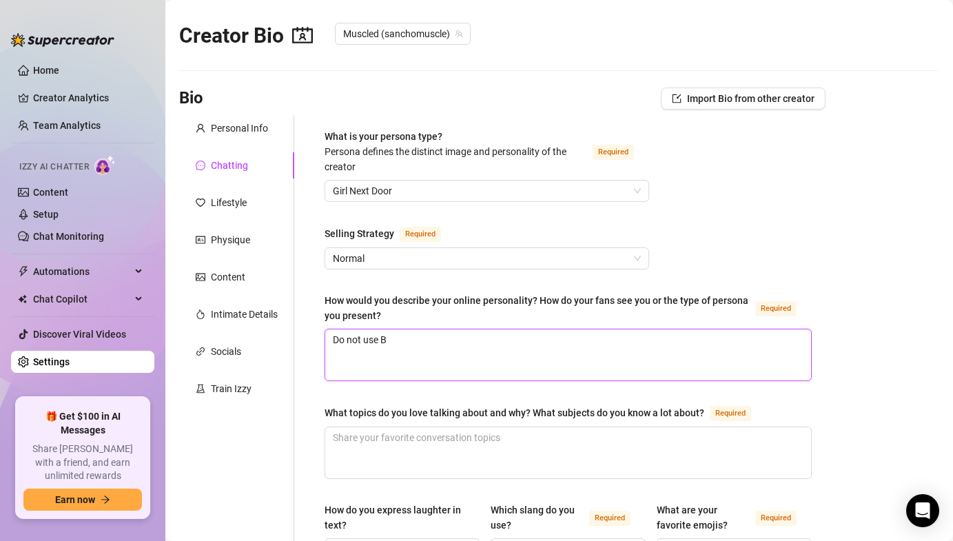
type textarea "Do not use Ba"
type textarea "Do not use Bab"
type textarea "Do not use Babe"
type textarea "Do not use Bab"
type textarea "Do not use Ba"
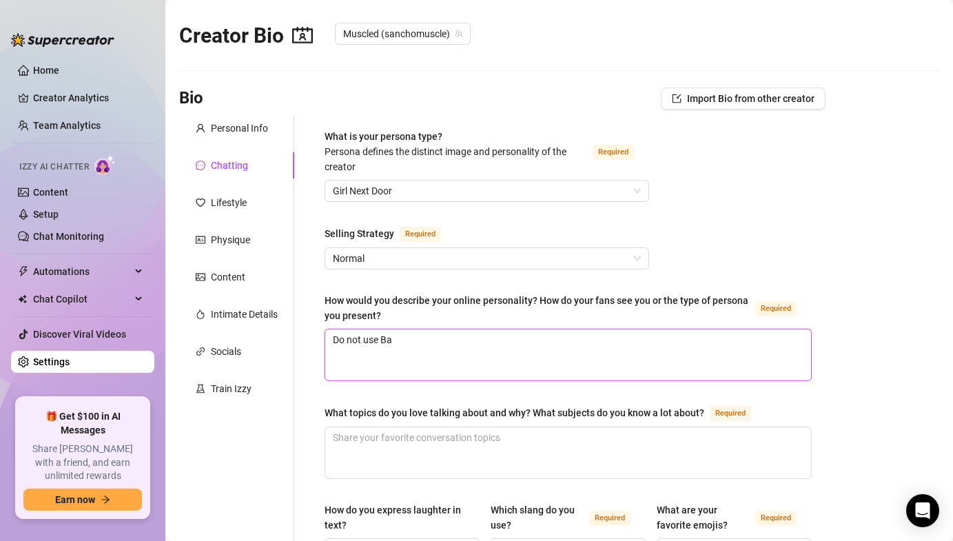
type textarea "Do not use B"
type textarea "Do not use Ba"
type textarea "Do not use Babe"
type textarea "Do not use Babew"
type textarea "Do not use Babe"
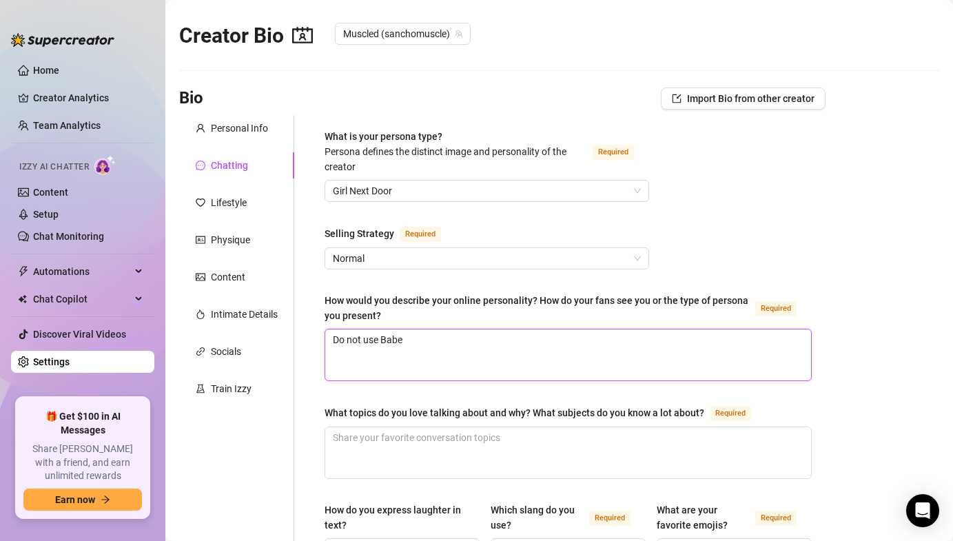
type textarea "Do not use Bab"
type textarea "Do not use Ba"
type textarea "Do not use B"
type textarea "Do not use"
type textarea "Do not use b"
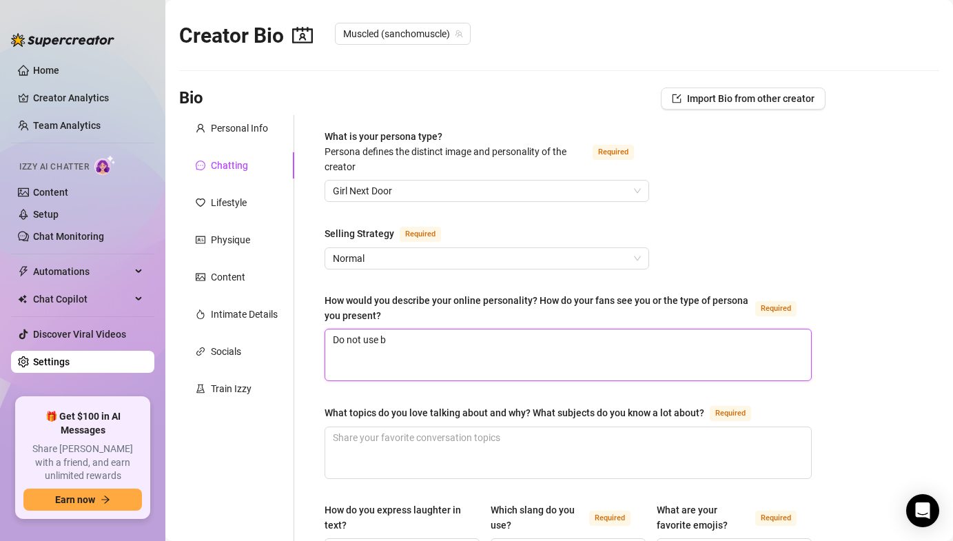
type textarea "Do not use br"
type textarea "Do not use bro"
type textarea "Do not use bro o"
type textarea "Do not use bro on"
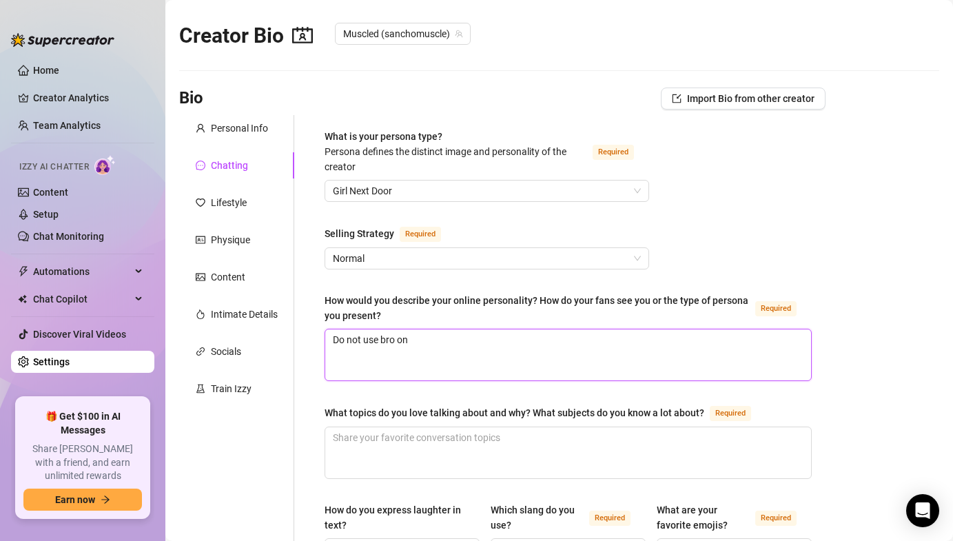
type textarea "Do not use bro on"
type textarea "Do not use bro on h"
type textarea "Do not use bro on hi"
type textarea "Do not use bro on his"
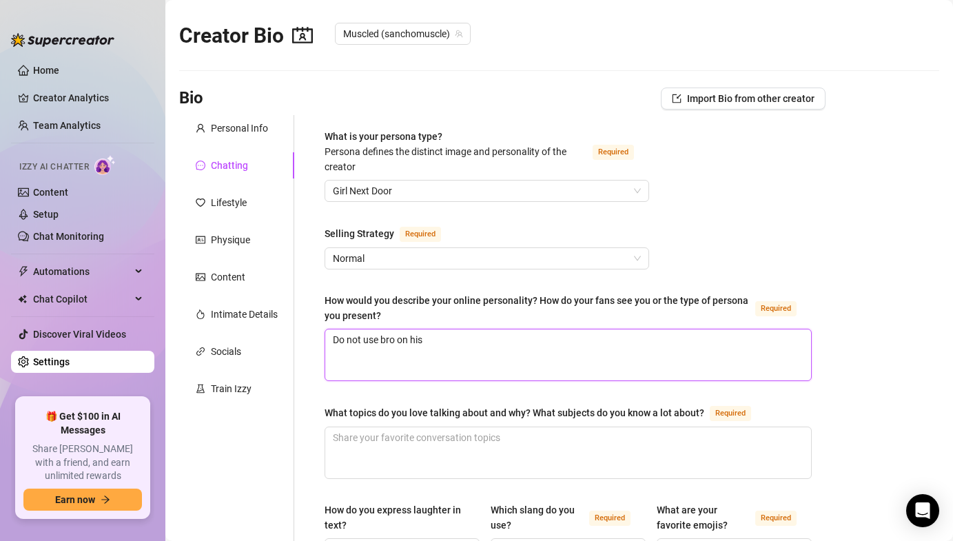
type textarea "Do not use bro on his a"
type textarea "Do not use bro on his ac"
type textarea "Do not use bro on his acc"
type textarea "Do not use bro on his acco"
type textarea "Do not use bro on his accou"
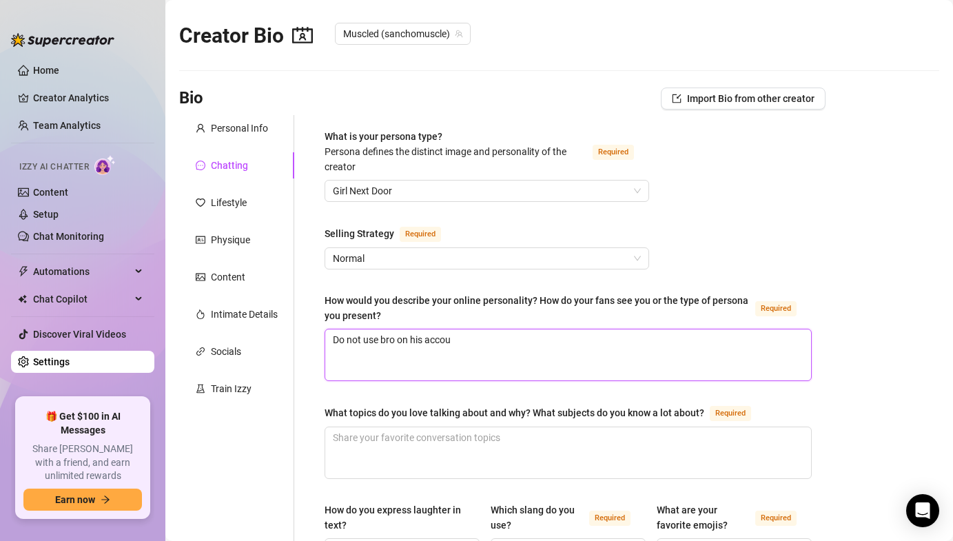
type textarea "Do not use bro on his accoun"
type textarea "Do not use bro on his account"
type textarea "Do not use bro on his account!"
type textarea "Do not use bro on his account! o"
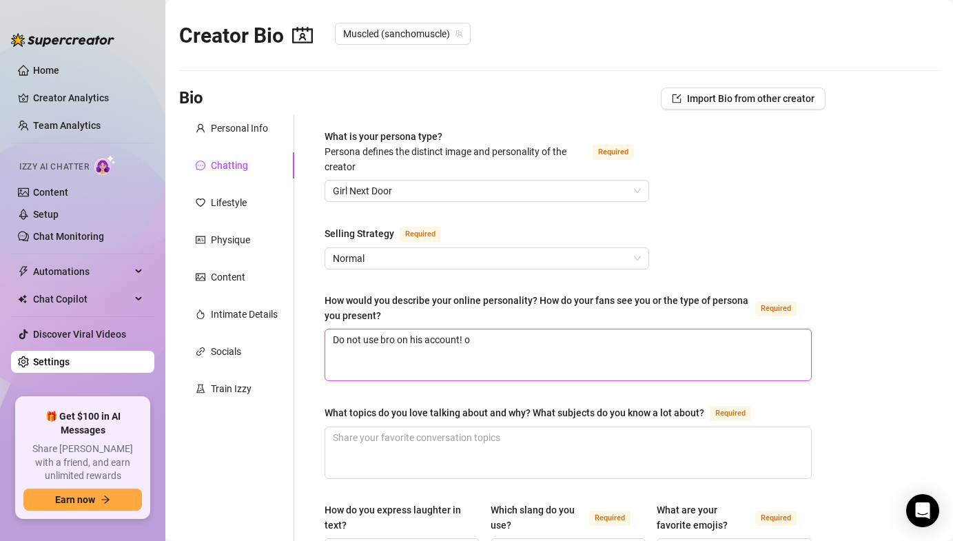
type textarea "Do not use bro on his account!"
type textarea "Do not use bro on his account! O"
type textarea "Do not use bro on his account! On"
type textarea "Do not use bro on his account! Onl"
type textarea "Do not use bro on his account! Onlt"
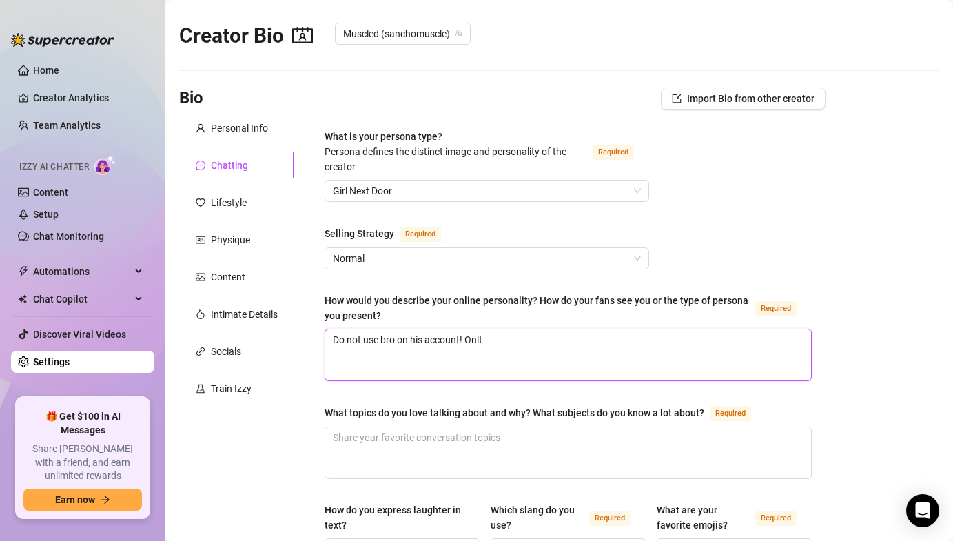
type textarea "Do not use bro on his account! Onlt"
type textarea "Do not use bro on his account! Onlt m"
type textarea "Do not use bro on his account! Onlt"
type textarea "Do not use bro on his account! Onl"
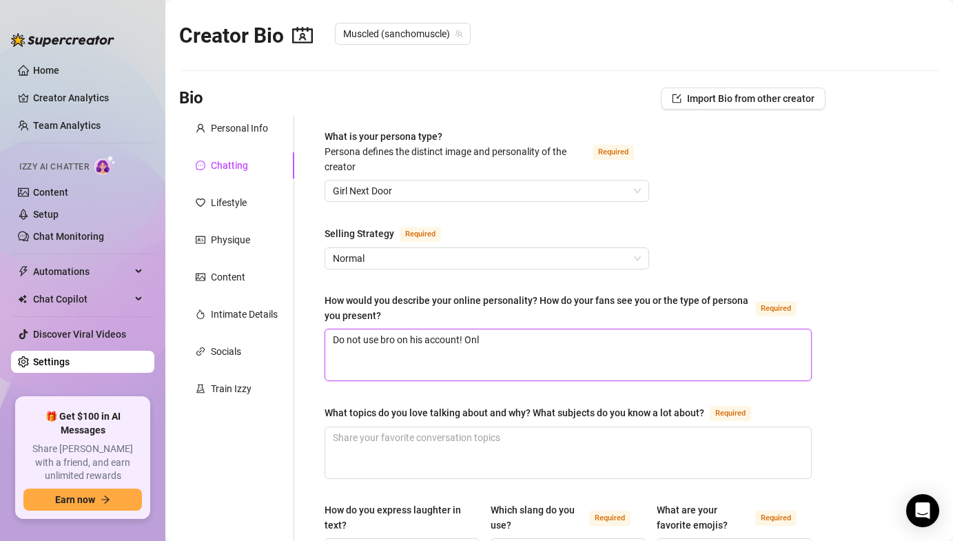
type textarea "Do not use bro on his account! Only"
type textarea "Do not use bro on his account! Only m"
type textarea "Do not use bro on his account! Only ma"
type textarea "Do not use bro on his account! Only man"
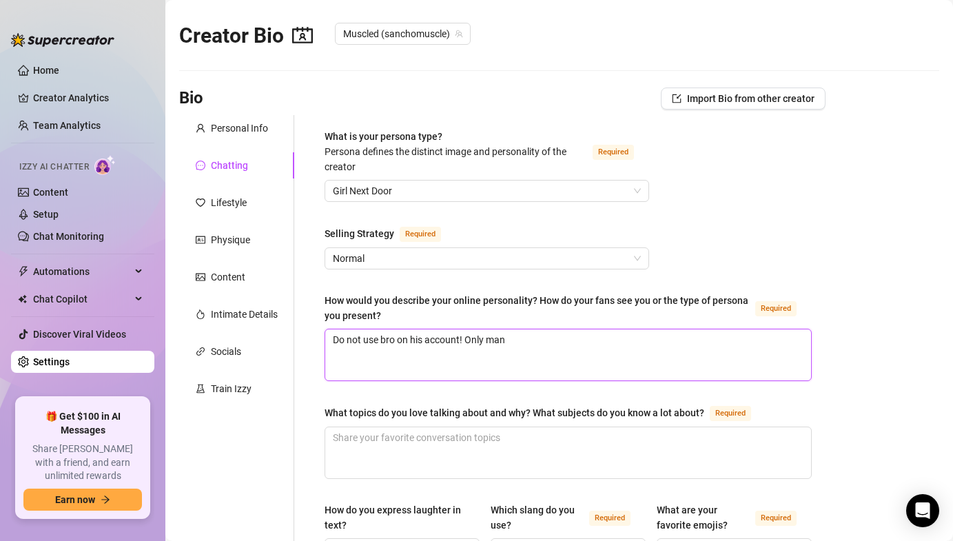
type textarea "Do not use bro on his account! Only man o"
type textarea "Do not use bro on his account! Only man or"
type textarea "Do not use bro on his account! Only man or b"
type textarea "Do not use bro on his account! Only man or ba"
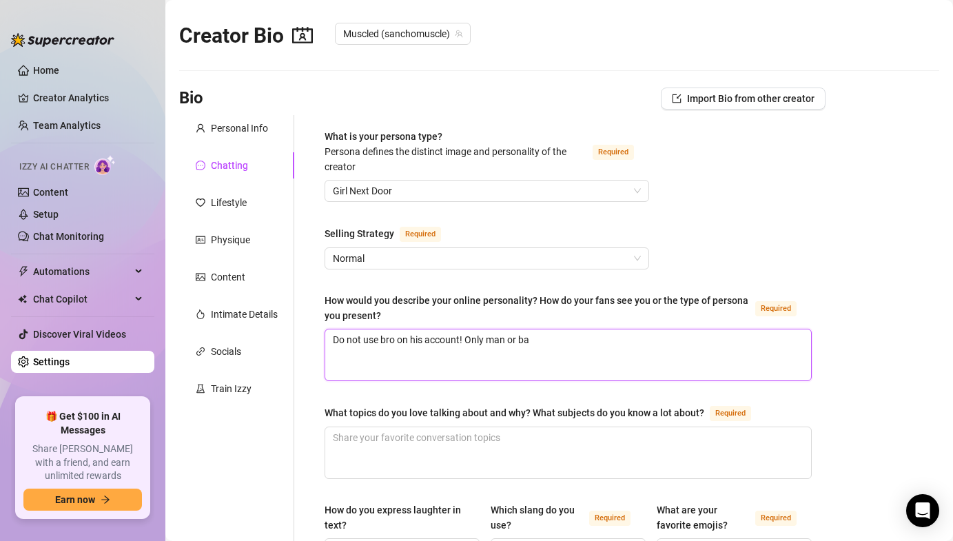
type textarea "Do not use bro on his account! Only man or bab"
type textarea "Do not use bro on his account! Only man or babe"
click at [338, 132] on span "What is your persona type? [PERSON_NAME] defines the distinct image and persona…" at bounding box center [446, 151] width 242 height 41
click at [338, 181] on input "What is your persona type? [PERSON_NAME] defines the distinct image and persona…" at bounding box center [481, 191] width 296 height 21
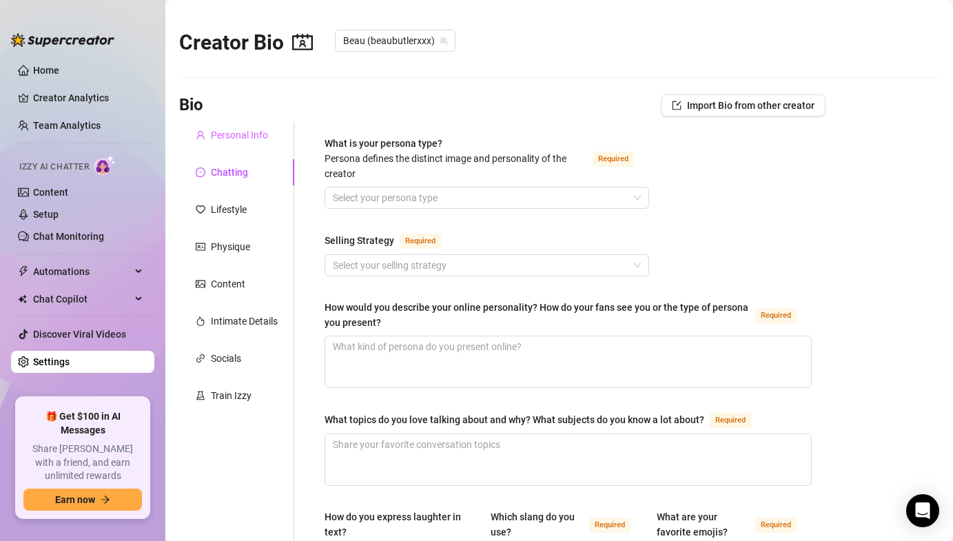
click at [192, 127] on div "Personal Info" at bounding box center [236, 135] width 115 height 26
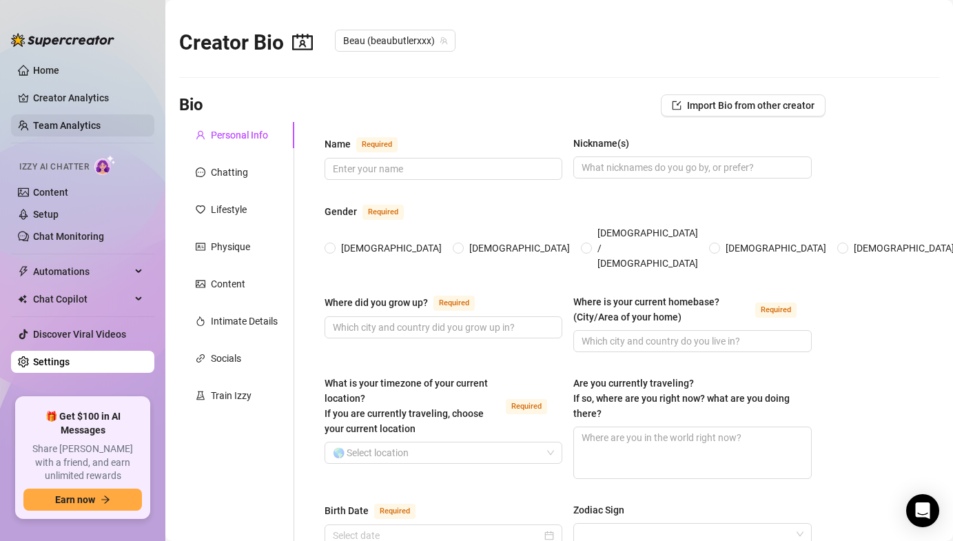
click at [44, 120] on link "Team Analytics" at bounding box center [67, 125] width 68 height 11
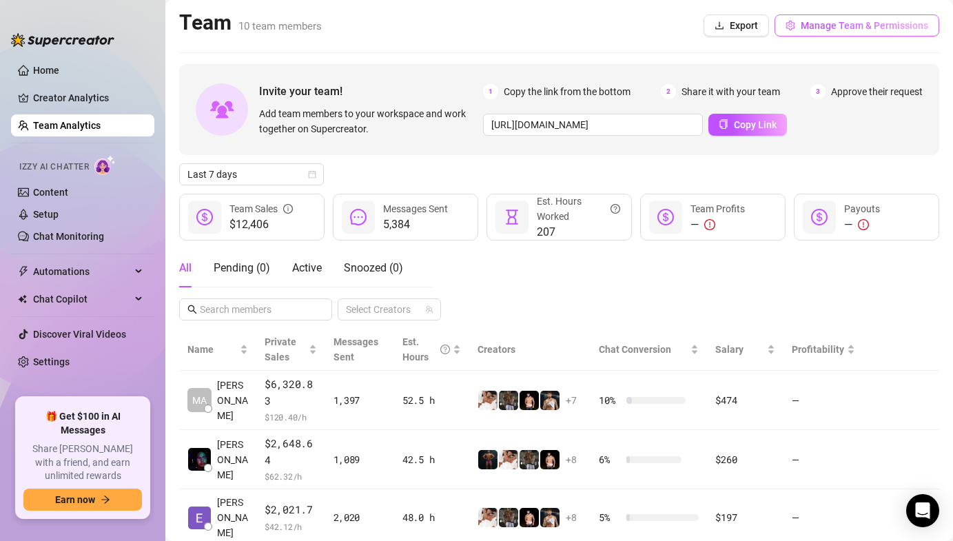
click at [808, 21] on span "Manage Team & Permissions" at bounding box center [864, 25] width 127 height 11
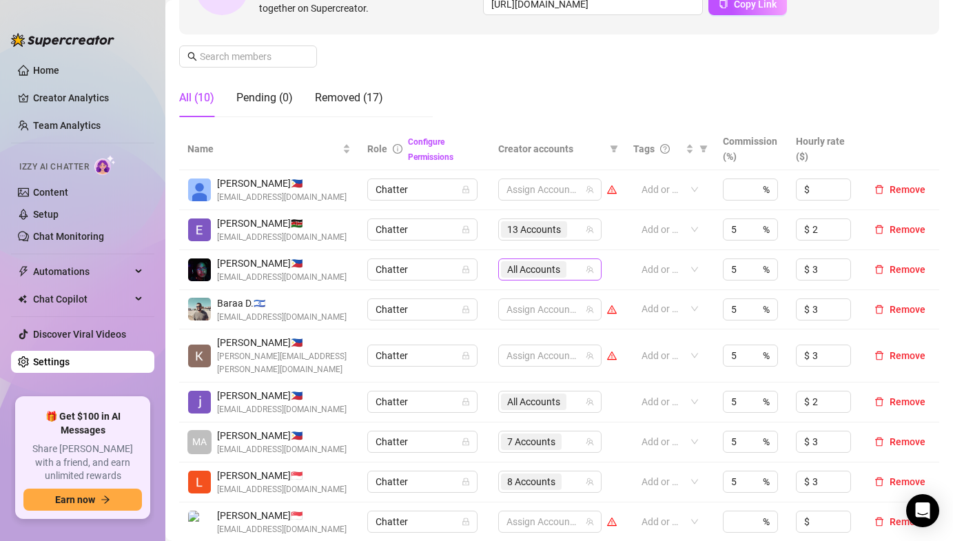
scroll to position [291, 0]
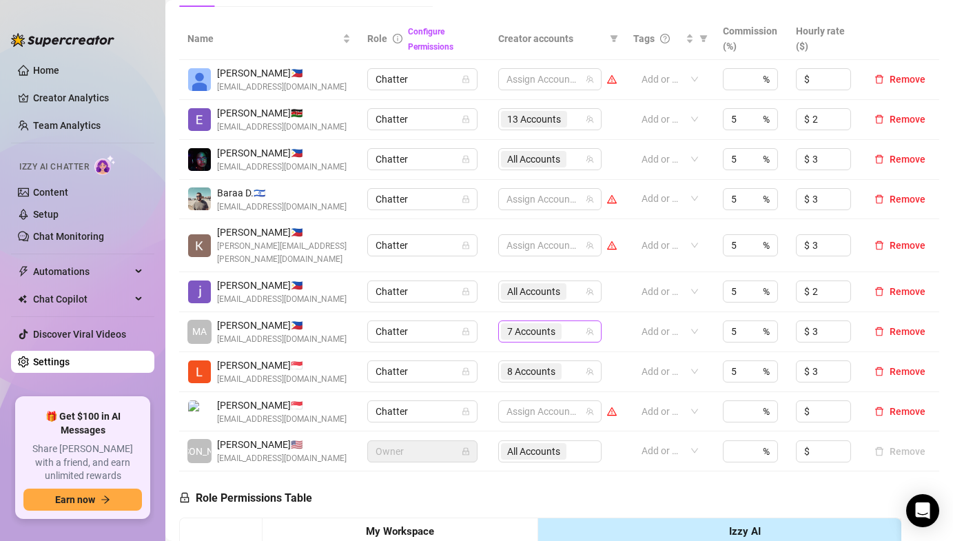
click at [525, 324] on span "7 Accounts" at bounding box center [531, 331] width 48 height 15
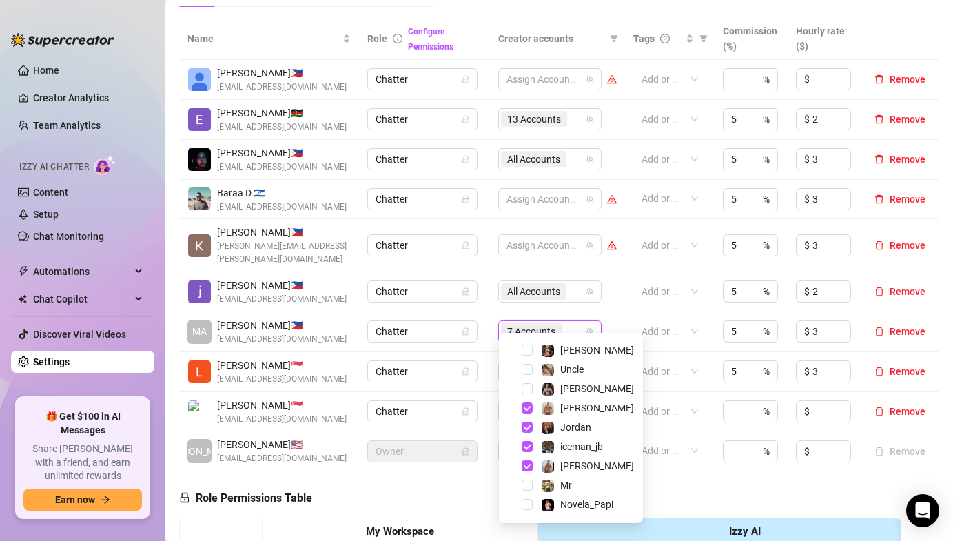
scroll to position [96, 0]
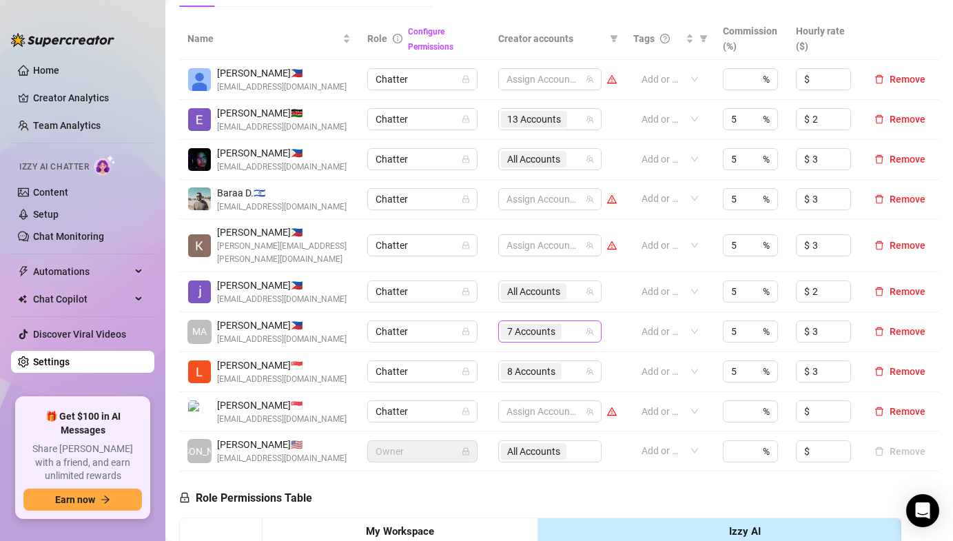
click at [520, 324] on span "7 Accounts" at bounding box center [531, 331] width 48 height 15
click at [104, 272] on span "Automations" at bounding box center [82, 272] width 98 height 22
